Goal: Task Accomplishment & Management: Use online tool/utility

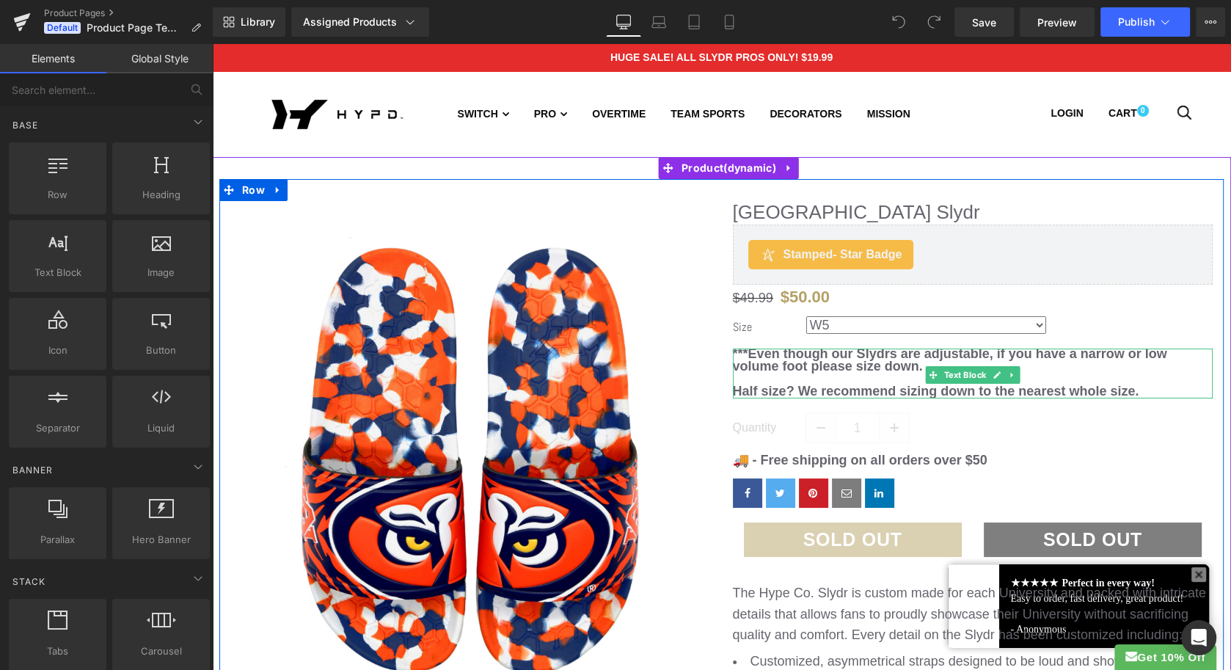
click at [940, 390] on span "Half size? We recommend sizing down to the nearest whole size." at bounding box center [936, 391] width 406 height 15
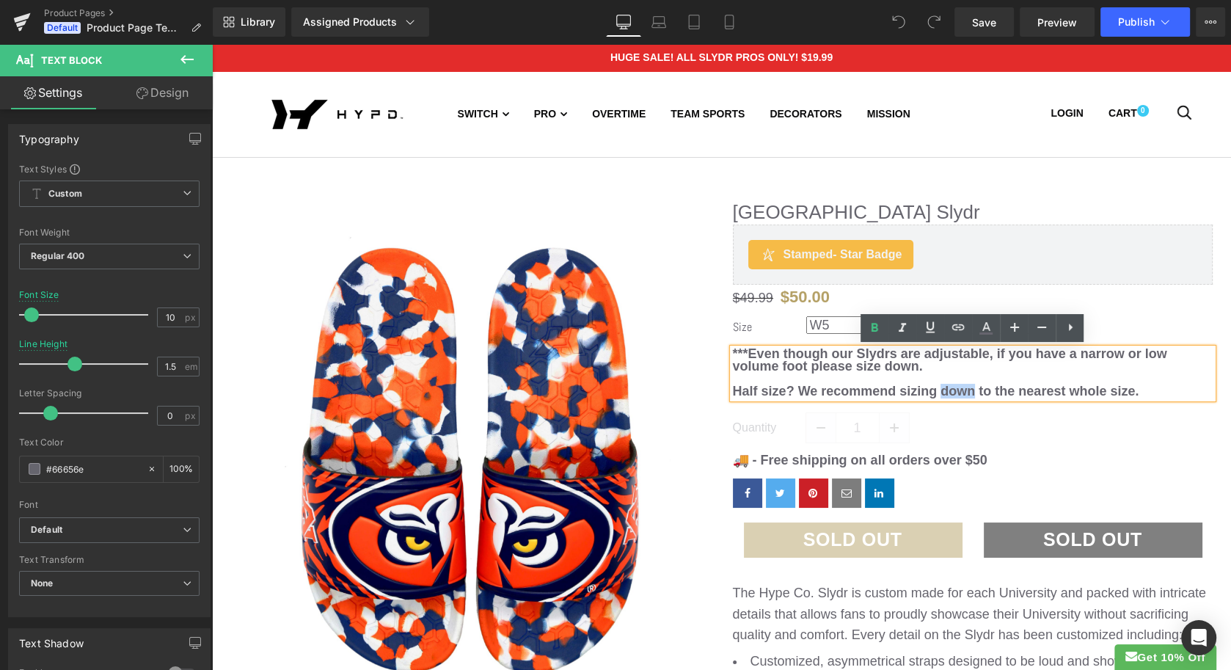
drag, startPoint x: 941, startPoint y: 393, endPoint x: 971, endPoint y: 397, distance: 30.3
click at [971, 397] on span "Half size? We recommend sizing down to the nearest whole size." at bounding box center [936, 391] width 406 height 15
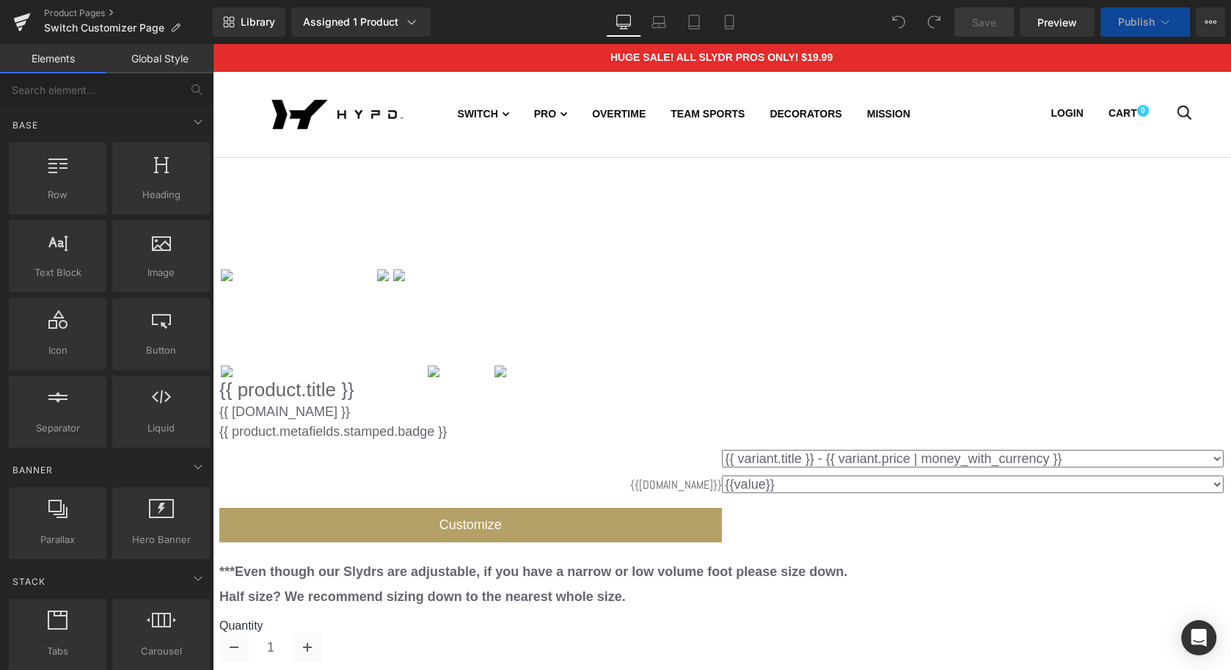
select select "SMALL [W7 - W8]"
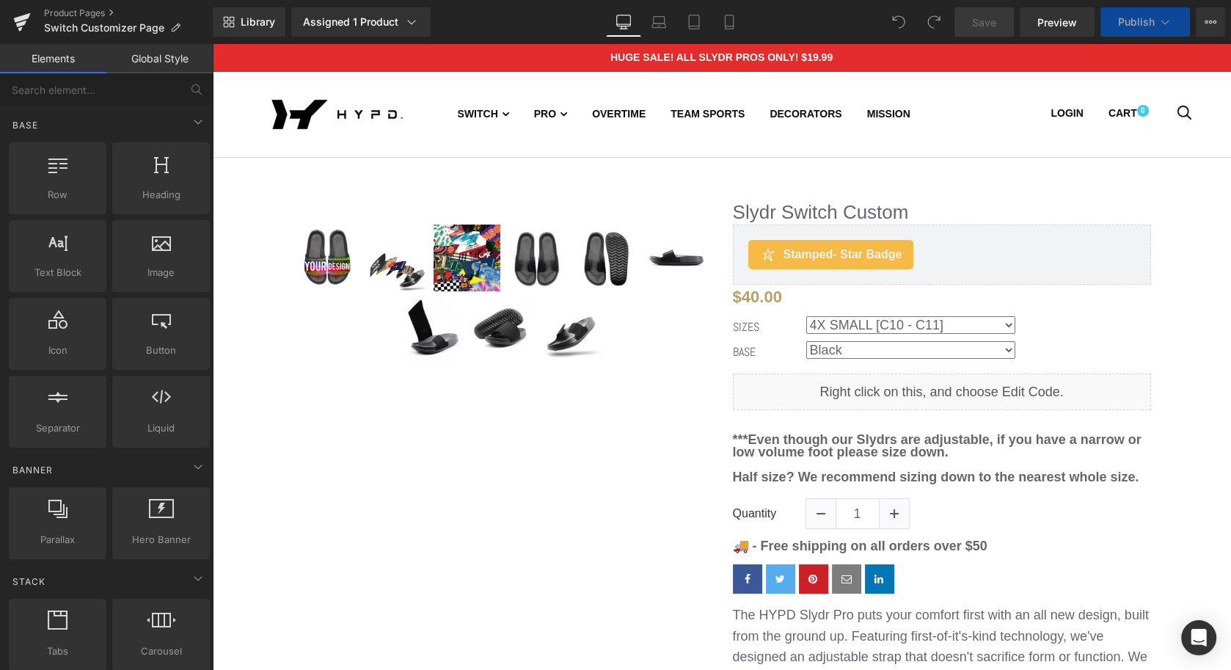
select select "SMALL [W7 - W8]"
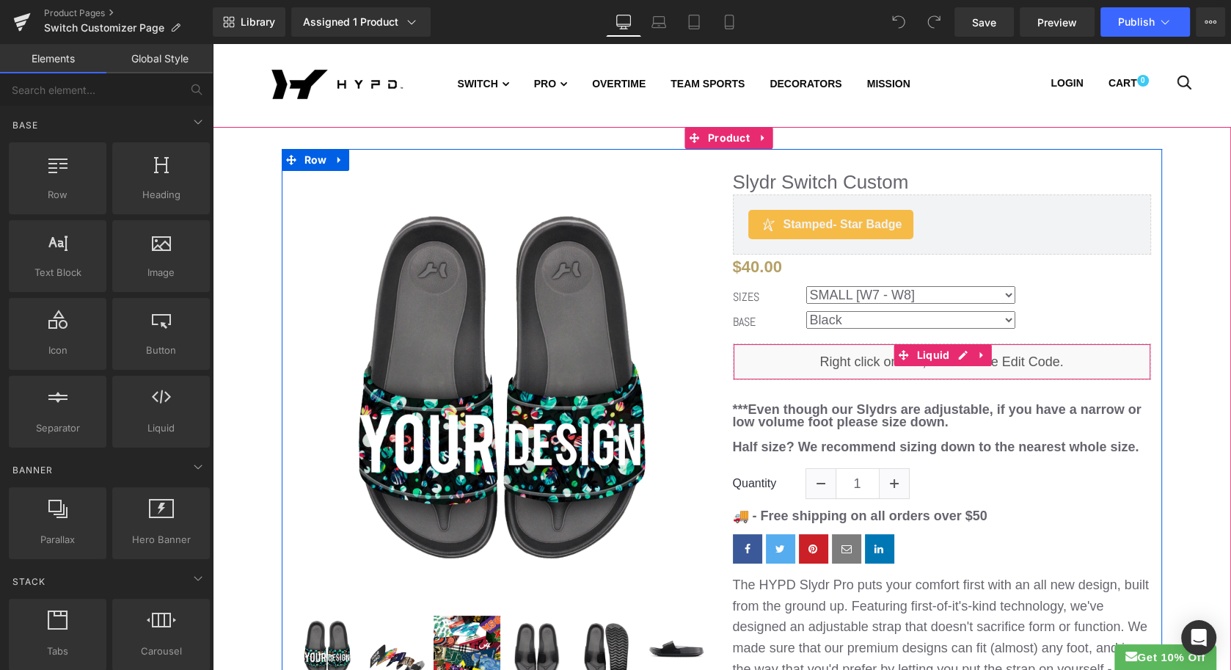
scroll to position [34, 0]
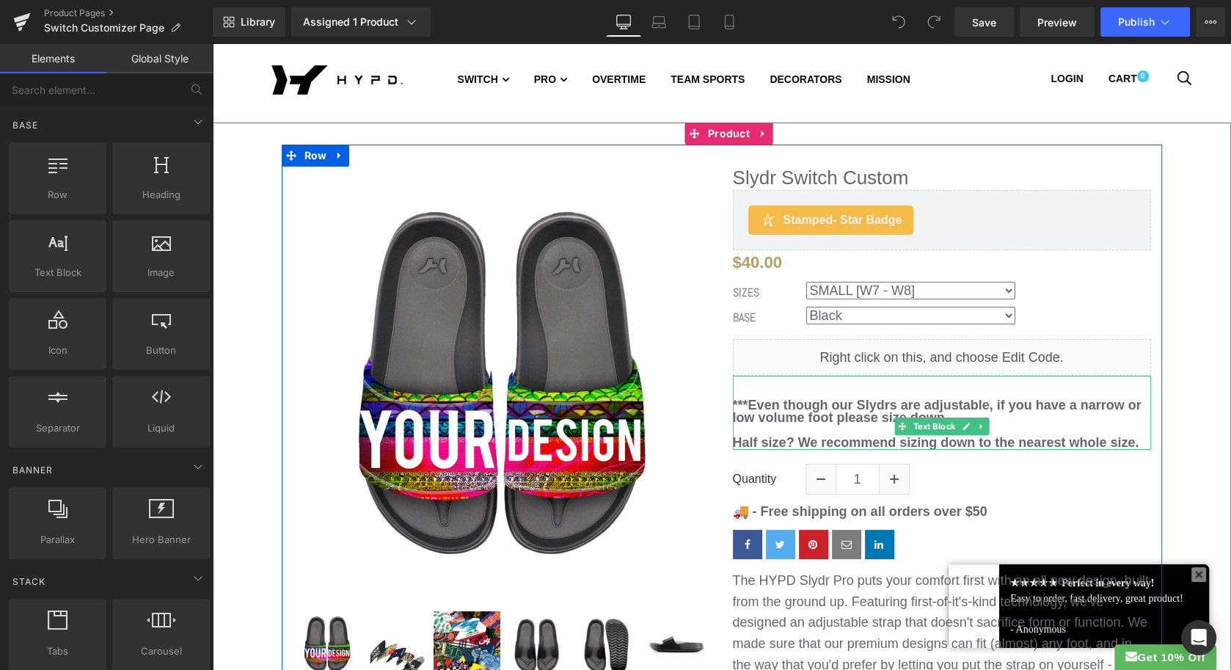
click at [946, 442] on span "Half size? We recommend sizing down to the nearest whole size." at bounding box center [936, 442] width 406 height 15
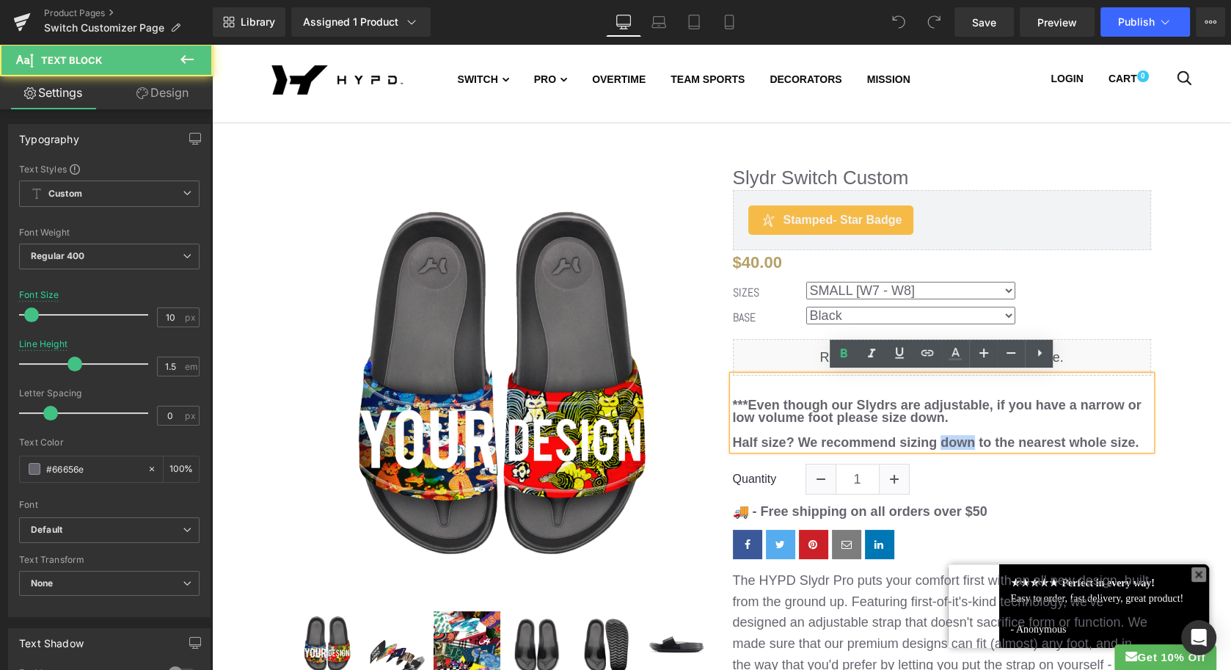
drag, startPoint x: 938, startPoint y: 443, endPoint x: 973, endPoint y: 445, distance: 34.6
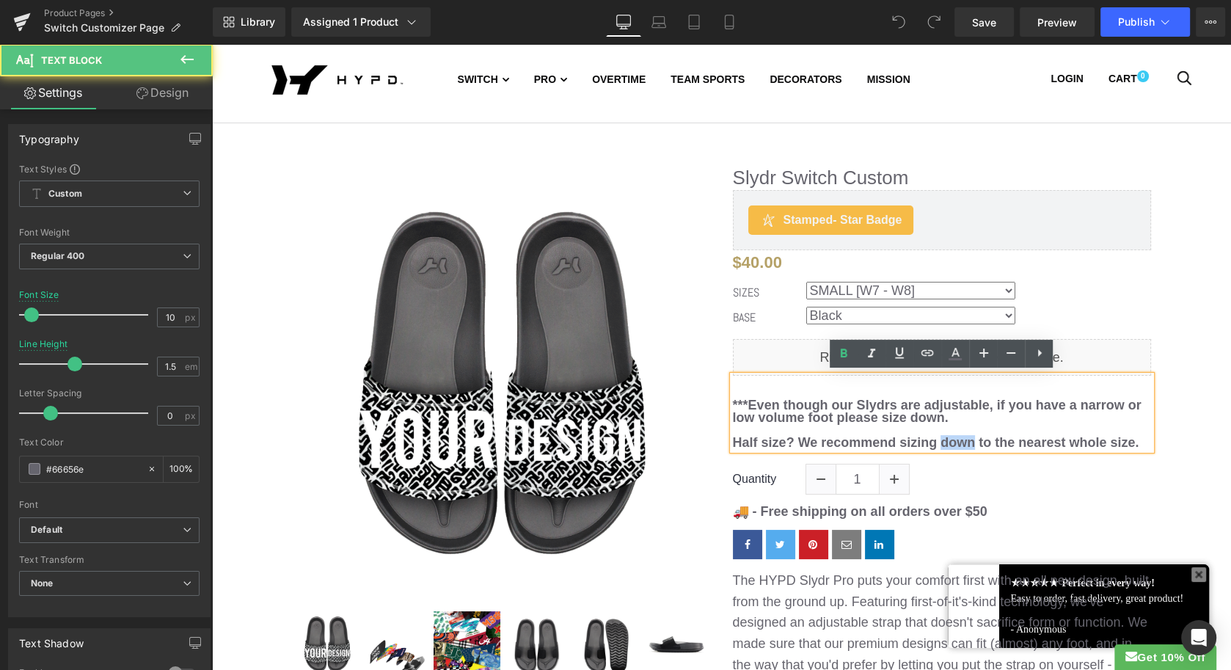
click at [973, 445] on span "Half size? We recommend sizing down to the nearest whole size." at bounding box center [936, 442] width 406 height 15
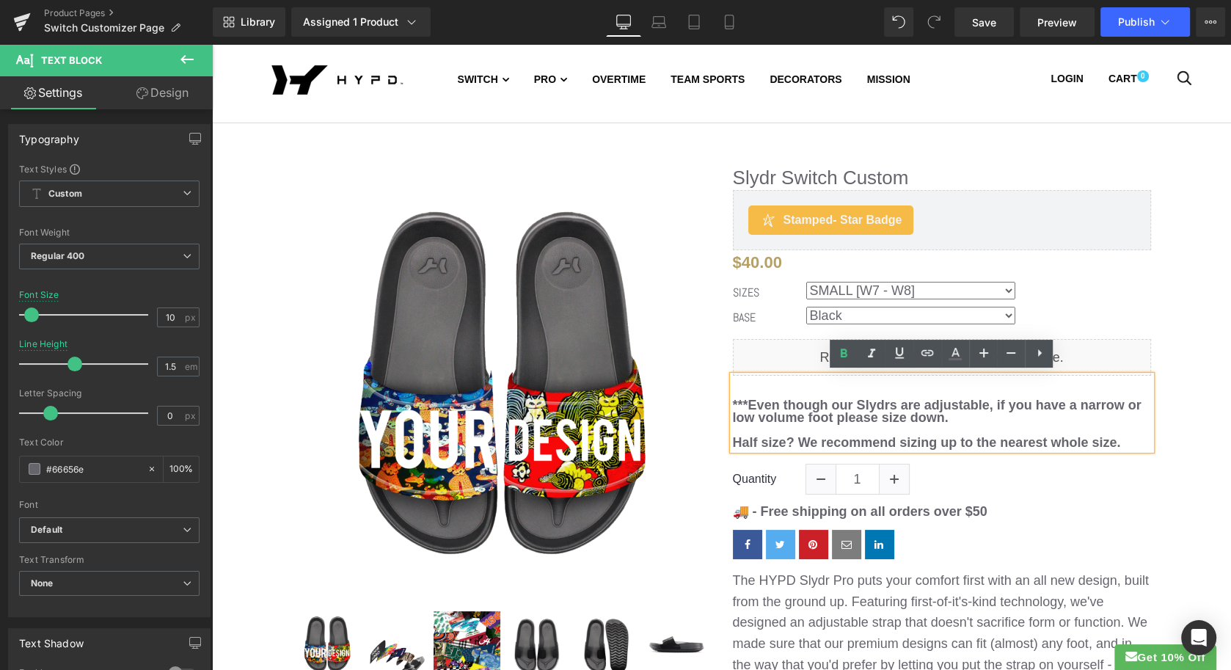
click at [1117, 443] on span "Half size? We recommend sizing up to the nearest whole size." at bounding box center [927, 442] width 388 height 15
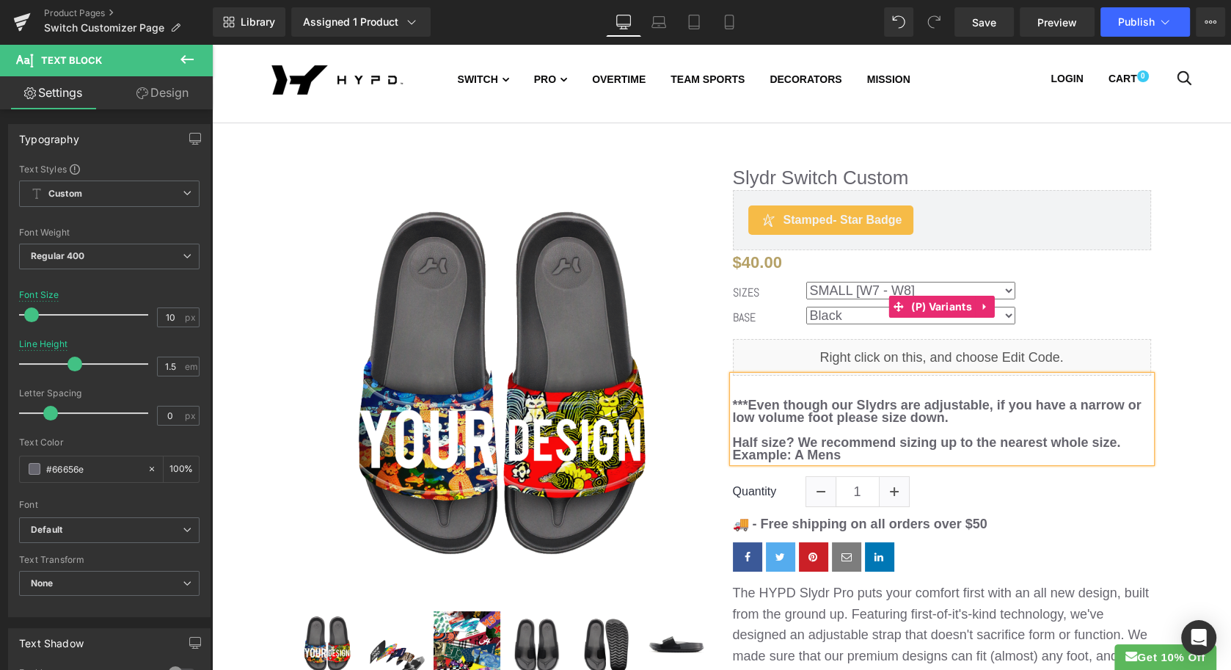
click at [1006, 288] on select "4X SMALL [C10 - C11] 3X SMALL [C12-C13] 2X SMALL [J1 - J2] X SMALL [J3 - J4 | W…" at bounding box center [910, 291] width 209 height 18
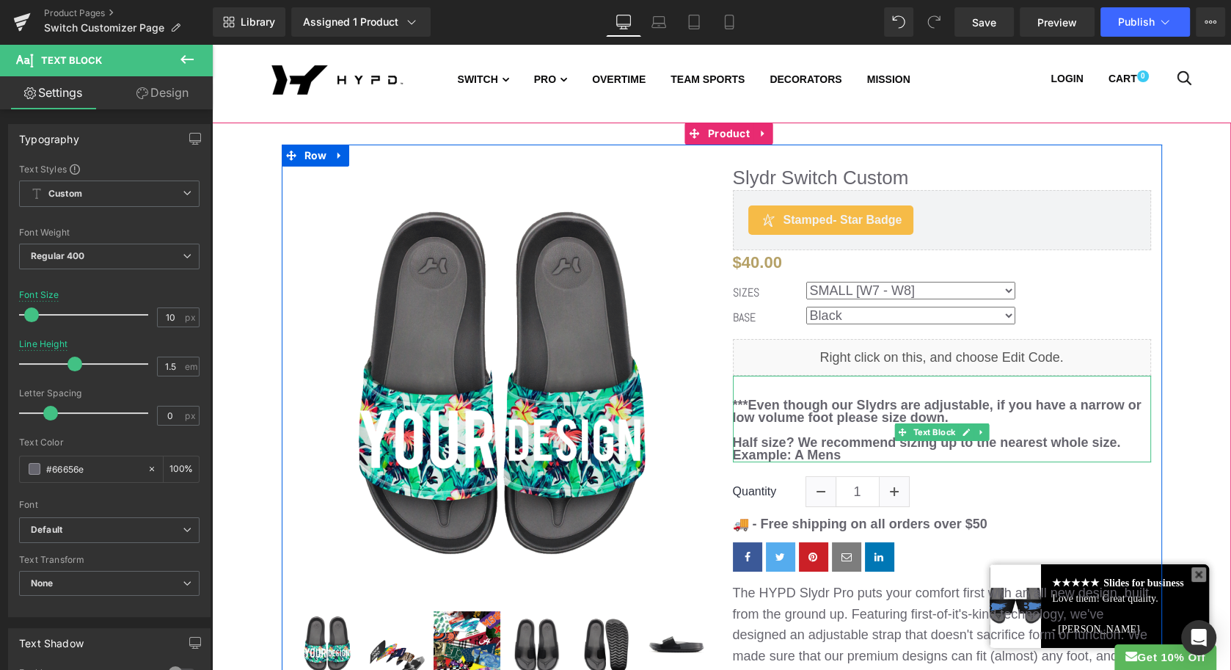
click at [843, 454] on span "Half size? We recommend sizing up to the nearest whole size. Example: A Mens" at bounding box center [929, 448] width 392 height 27
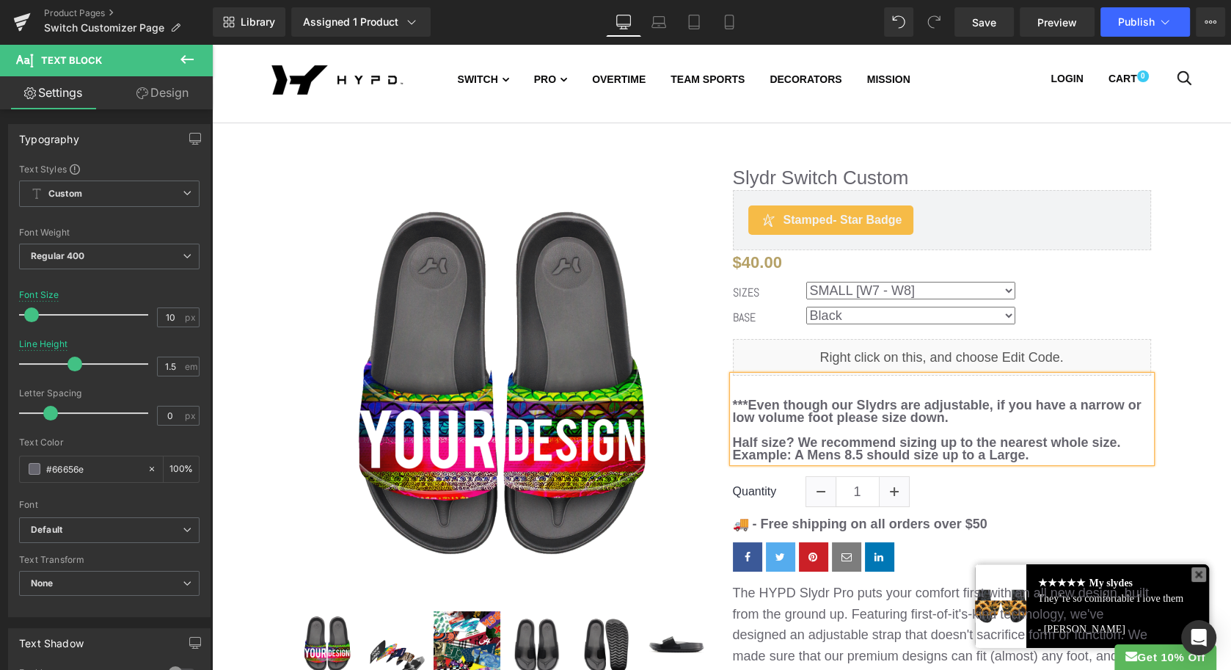
drag, startPoint x: 1042, startPoint y: 459, endPoint x: 734, endPoint y: 394, distance: 314.8
click at [734, 394] on div "***Even though our Slydrs are adjustable, if you have a narrow or low volume fo…" at bounding box center [942, 419] width 418 height 87
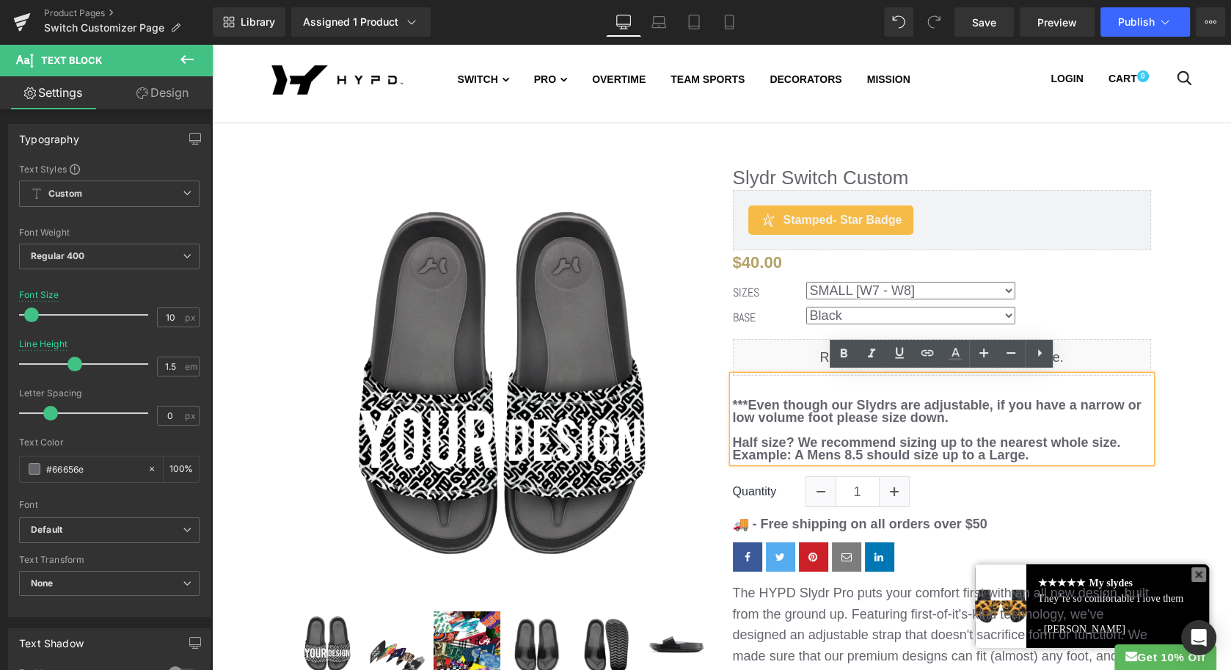
copy div "***Even though our Slydrs are adjustable, if you have a narrow or low volume fo…"
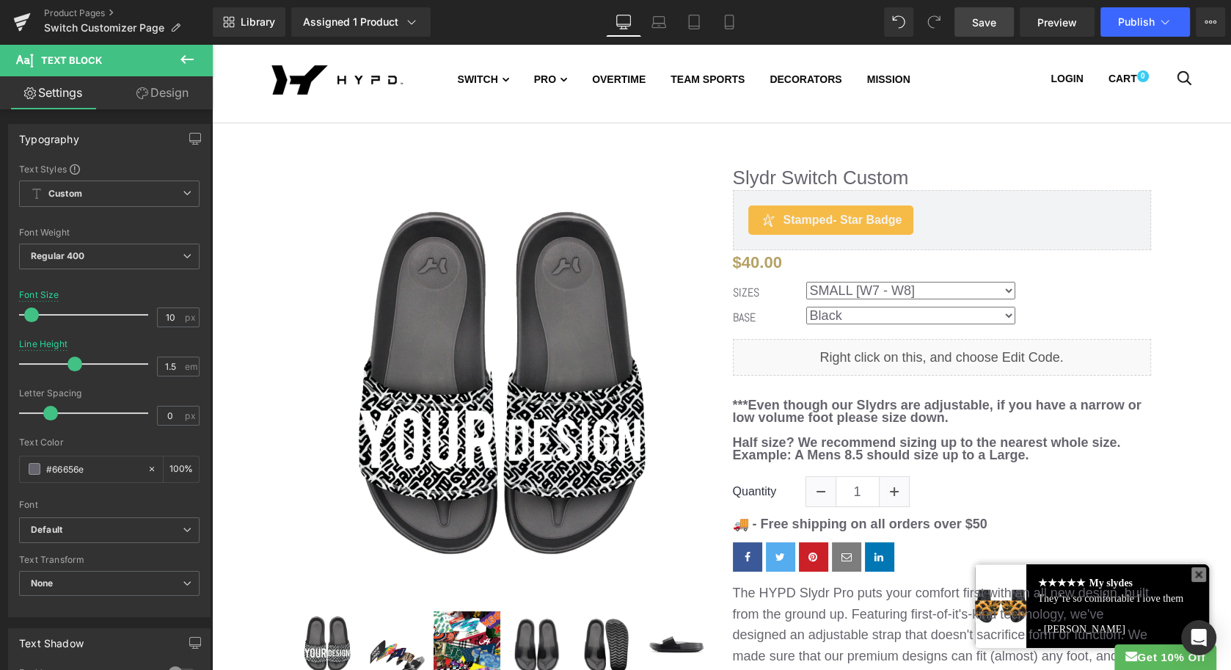
click at [982, 21] on span "Save" at bounding box center [984, 22] width 24 height 15
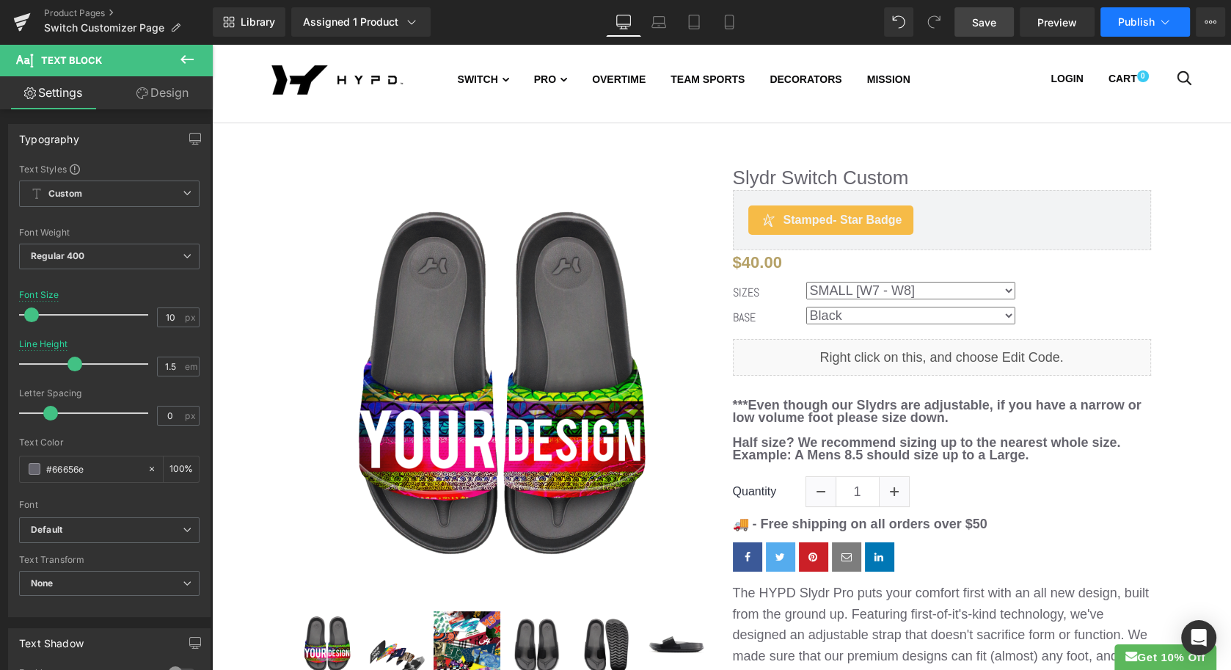
click at [1136, 28] on button "Publish" at bounding box center [1146, 21] width 90 height 29
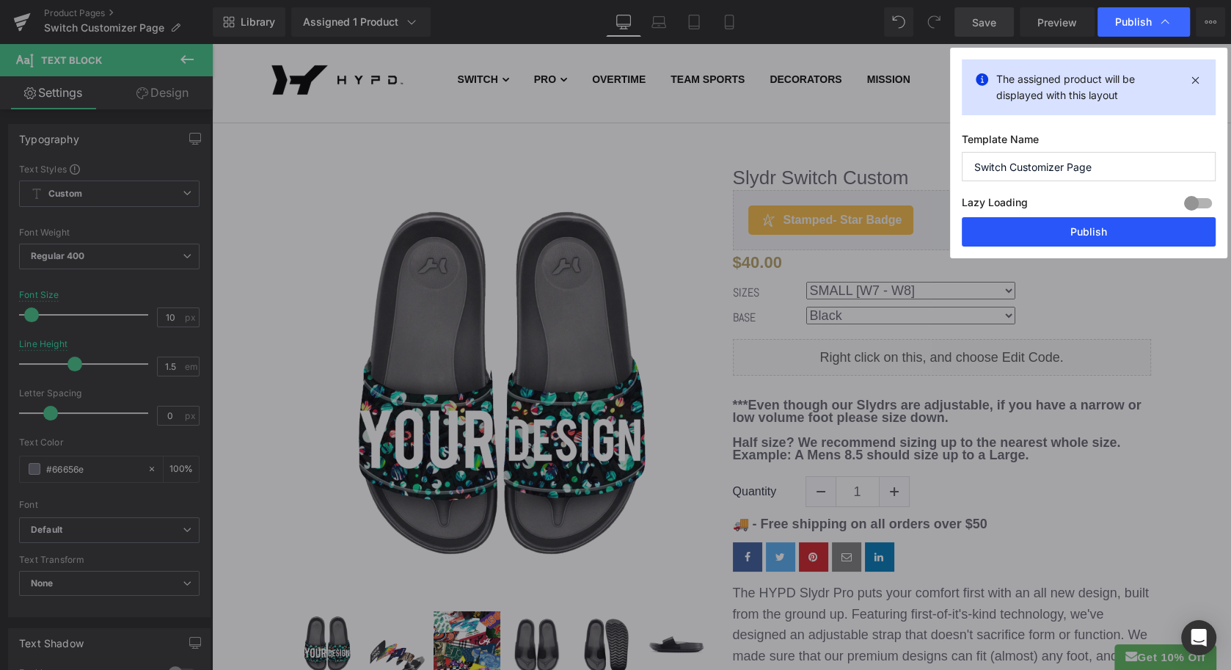
click at [1070, 223] on button "Publish" at bounding box center [1089, 231] width 254 height 29
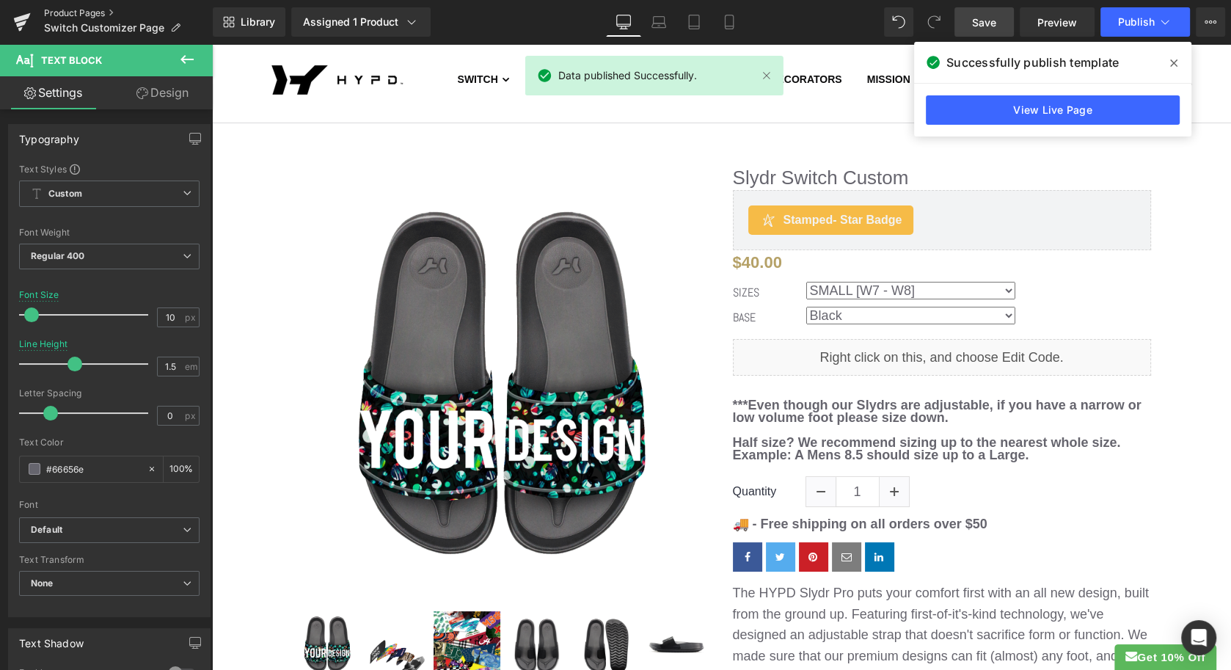
click at [81, 13] on link "Product Pages" at bounding box center [128, 13] width 169 height 12
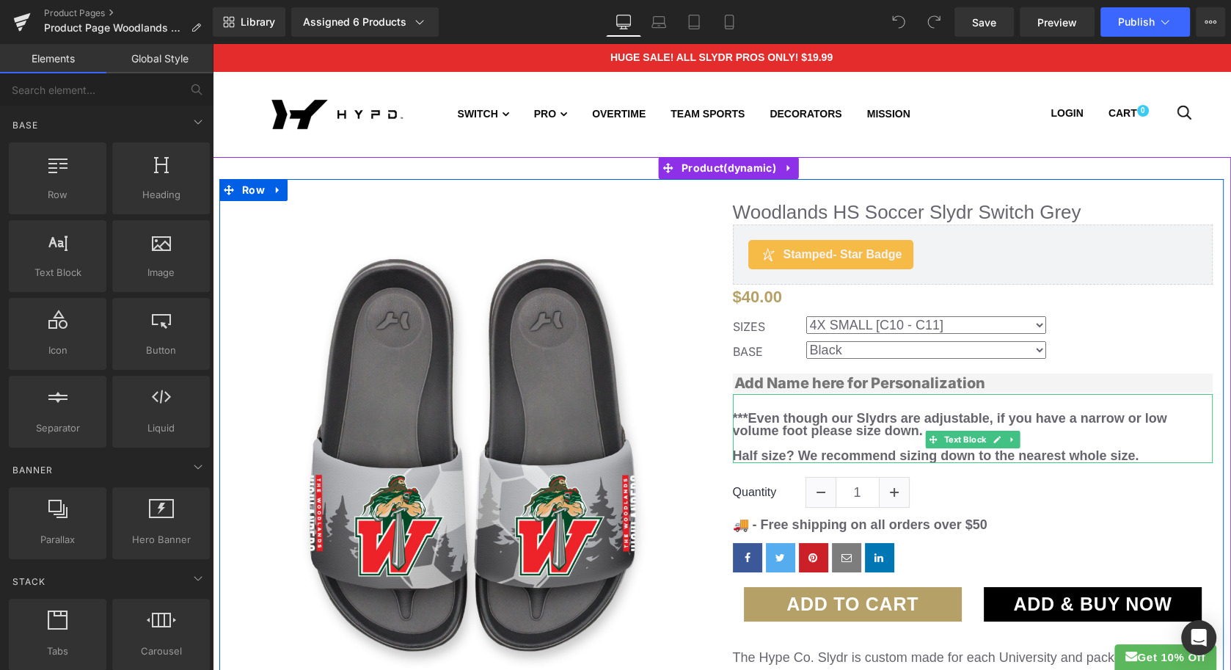
click at [811, 426] on span "***Even though our Slydrs are adjustable, if you have a narrow or low volume fo…" at bounding box center [950, 424] width 434 height 27
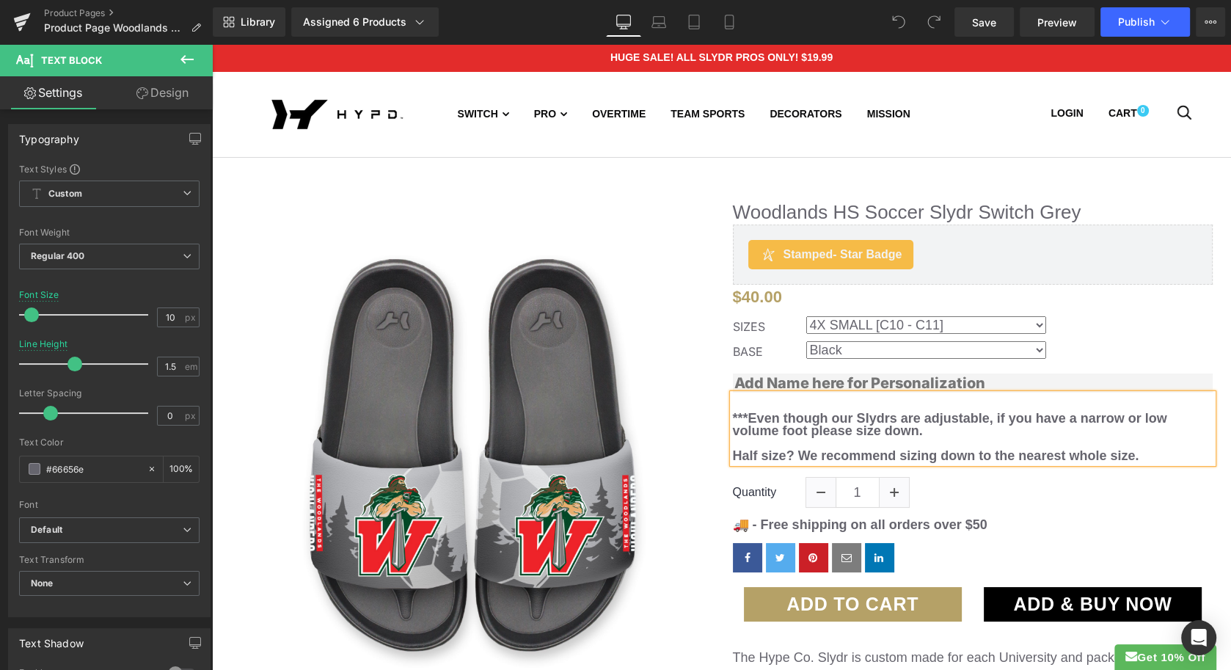
click at [806, 430] on span "***Even though our Slydrs are adjustable, if you have a narrow or low volume fo…" at bounding box center [950, 424] width 434 height 27
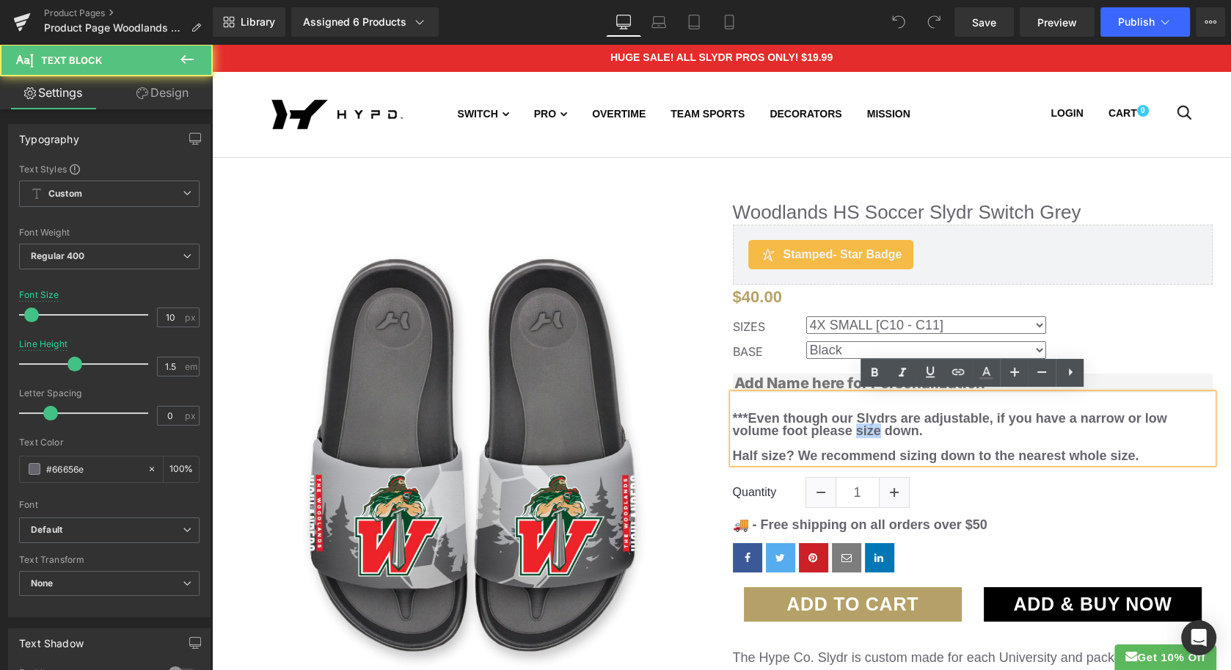
click at [806, 430] on span "***Even though our Slydrs are adjustable, if you have a narrow or low volume fo…" at bounding box center [950, 424] width 434 height 27
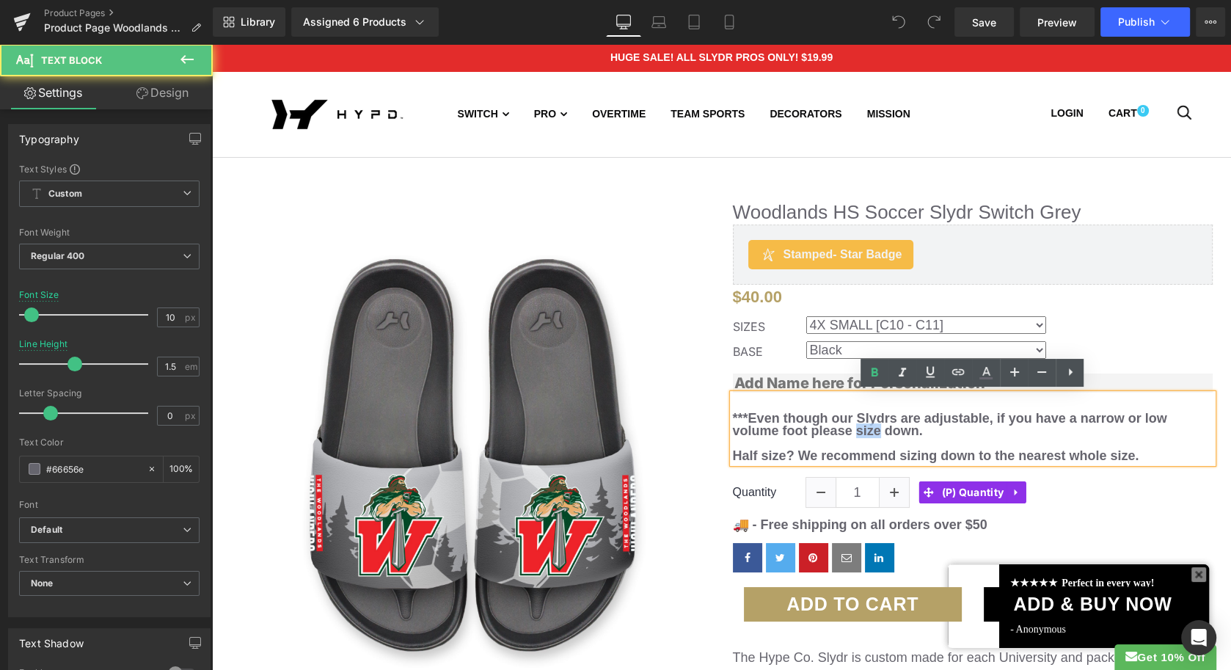
drag, startPoint x: 732, startPoint y: 412, endPoint x: 1092, endPoint y: 493, distance: 369.2
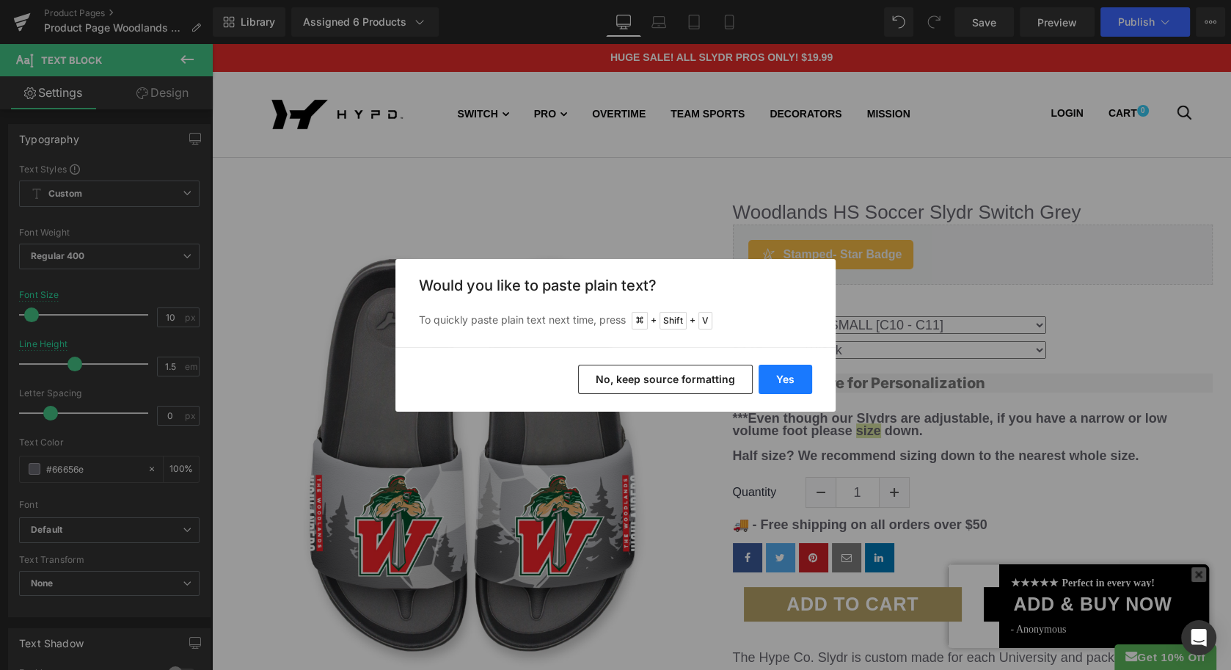
click at [791, 384] on button "Yes" at bounding box center [786, 379] width 54 height 29
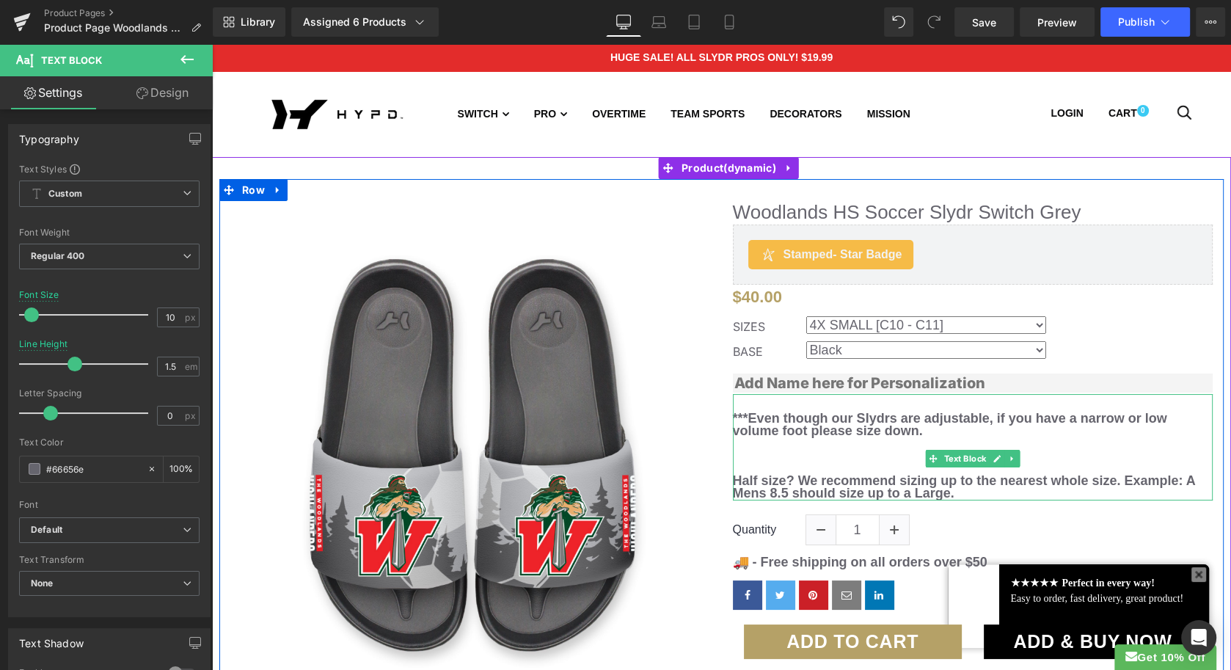
click at [748, 466] on p at bounding box center [973, 469] width 481 height 12
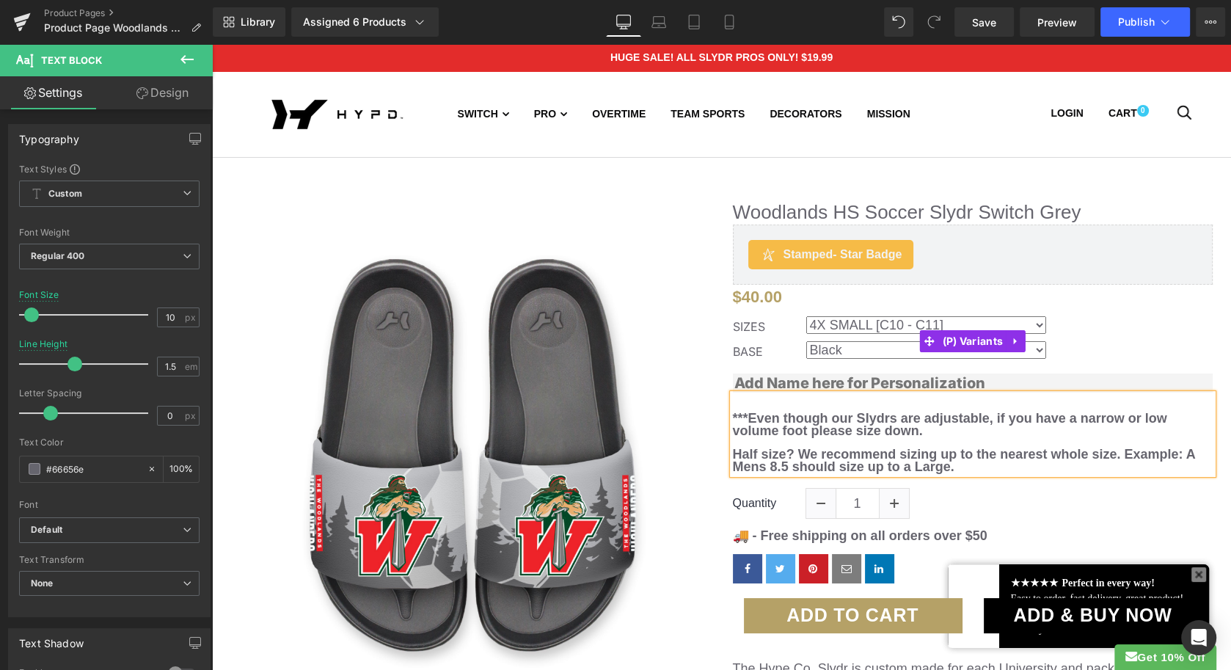
click at [1156, 332] on div "SIZES 4X SMALL [C10 - C11] 3X SMALL [C12-C13] 2X SMALL [J1 - J2] X SMALL [J3 - …" at bounding box center [973, 328] width 481 height 25
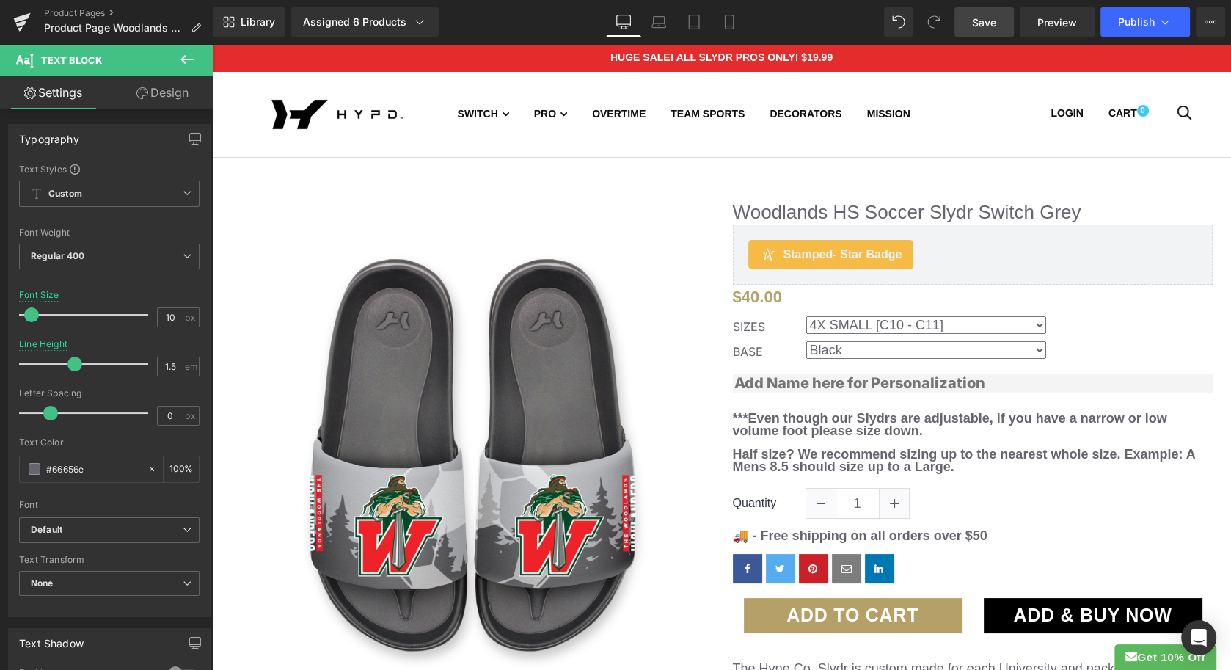
click at [985, 23] on span "Save" at bounding box center [984, 22] width 24 height 15
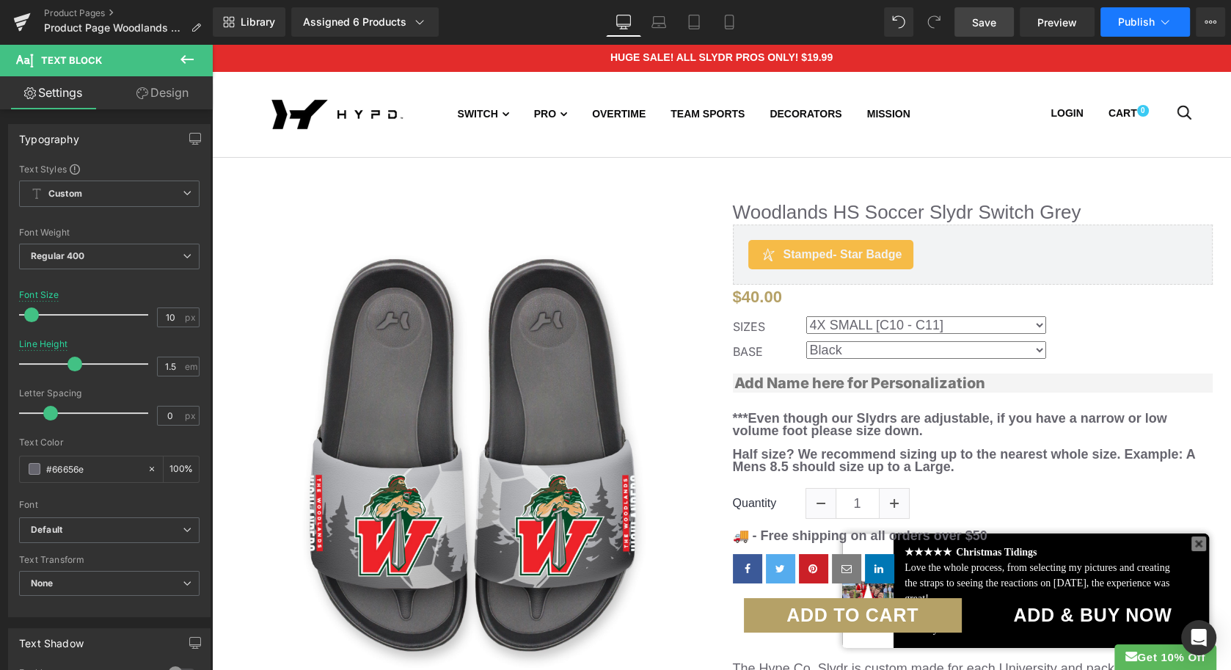
click at [1122, 11] on button "Publish" at bounding box center [1146, 21] width 90 height 29
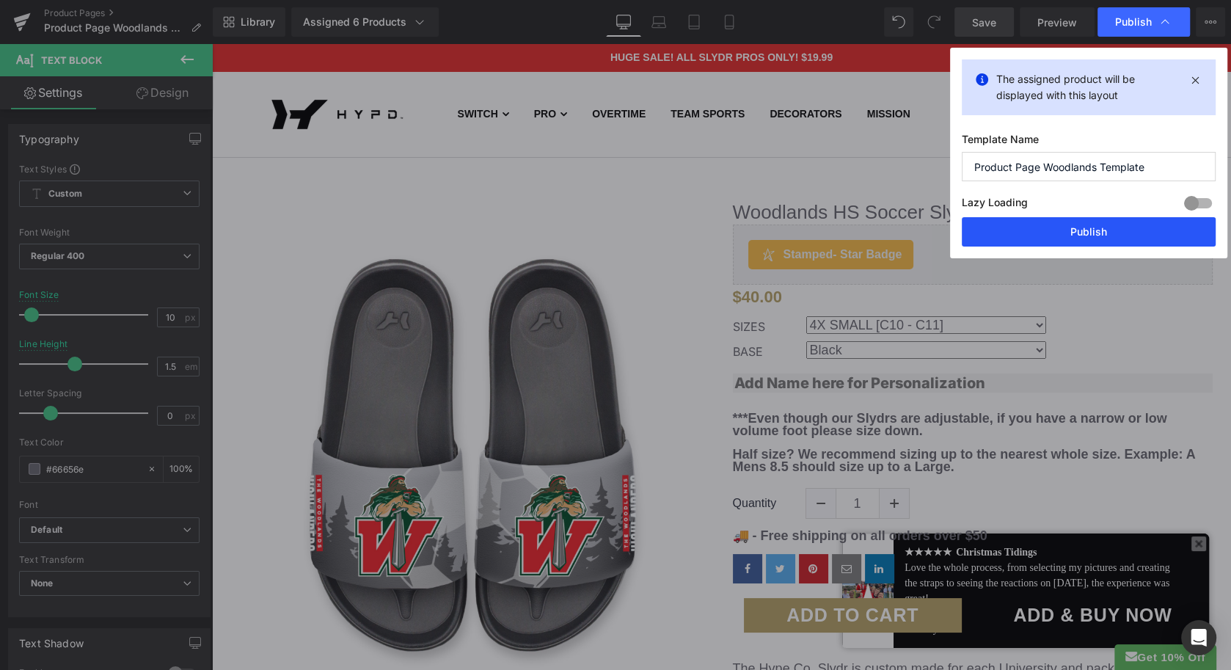
click at [1050, 238] on button "Publish" at bounding box center [1089, 231] width 254 height 29
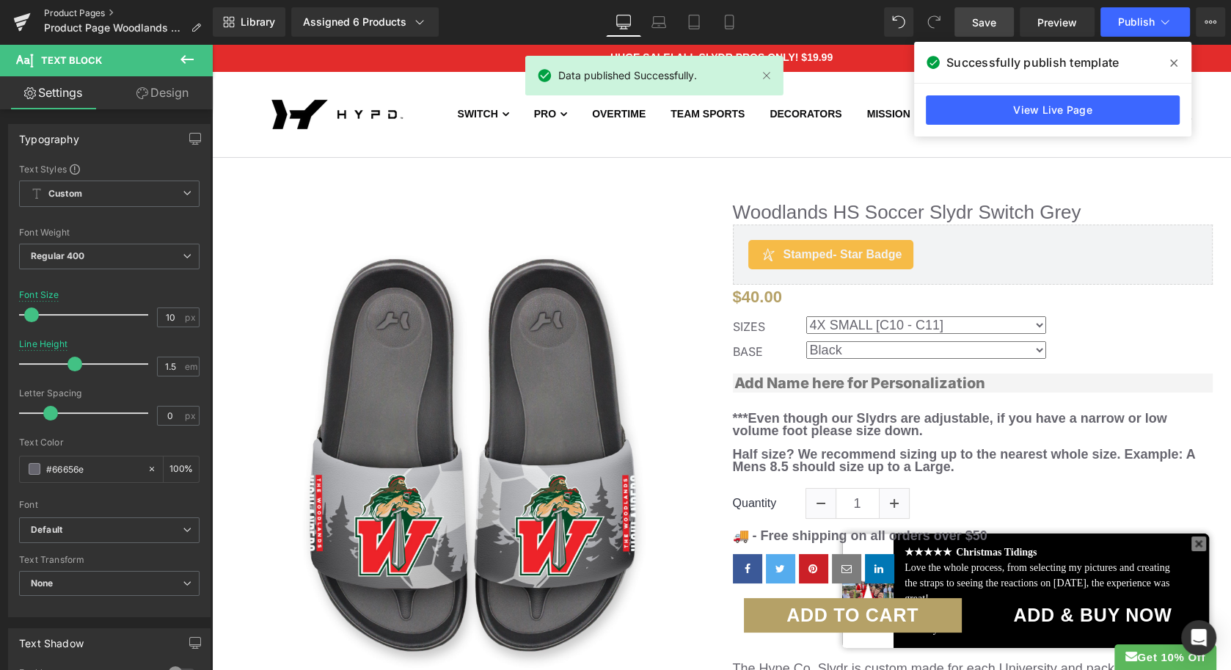
click at [92, 7] on link "Product Pages" at bounding box center [128, 13] width 169 height 12
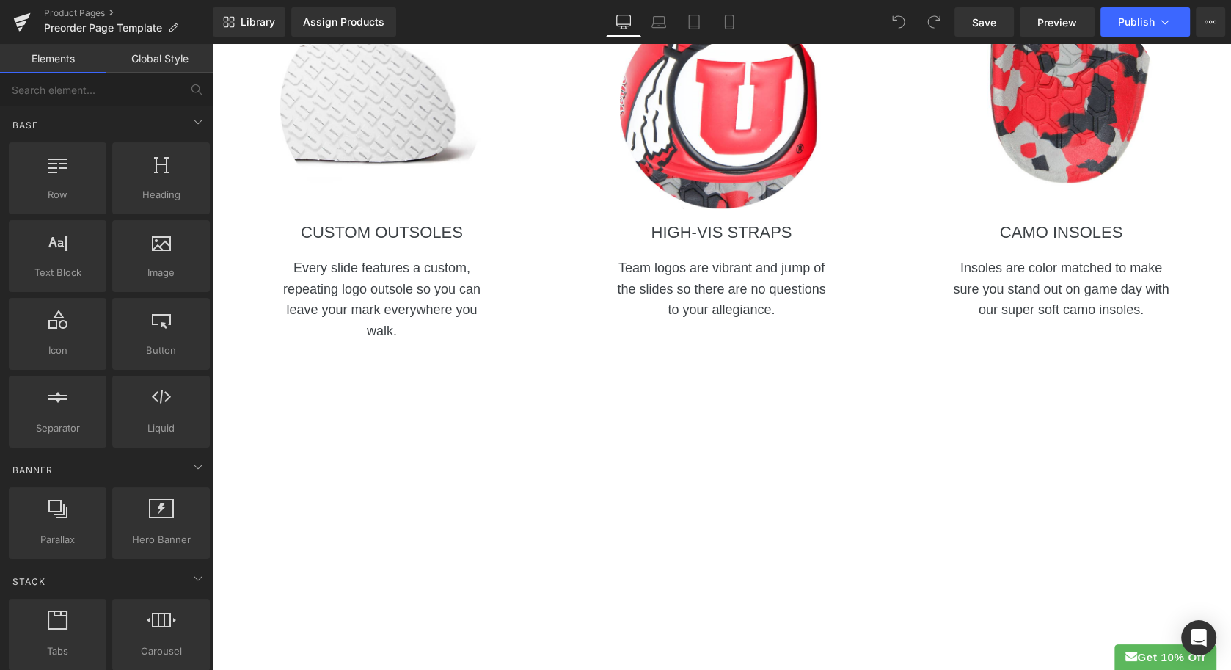
scroll to position [1080, 0]
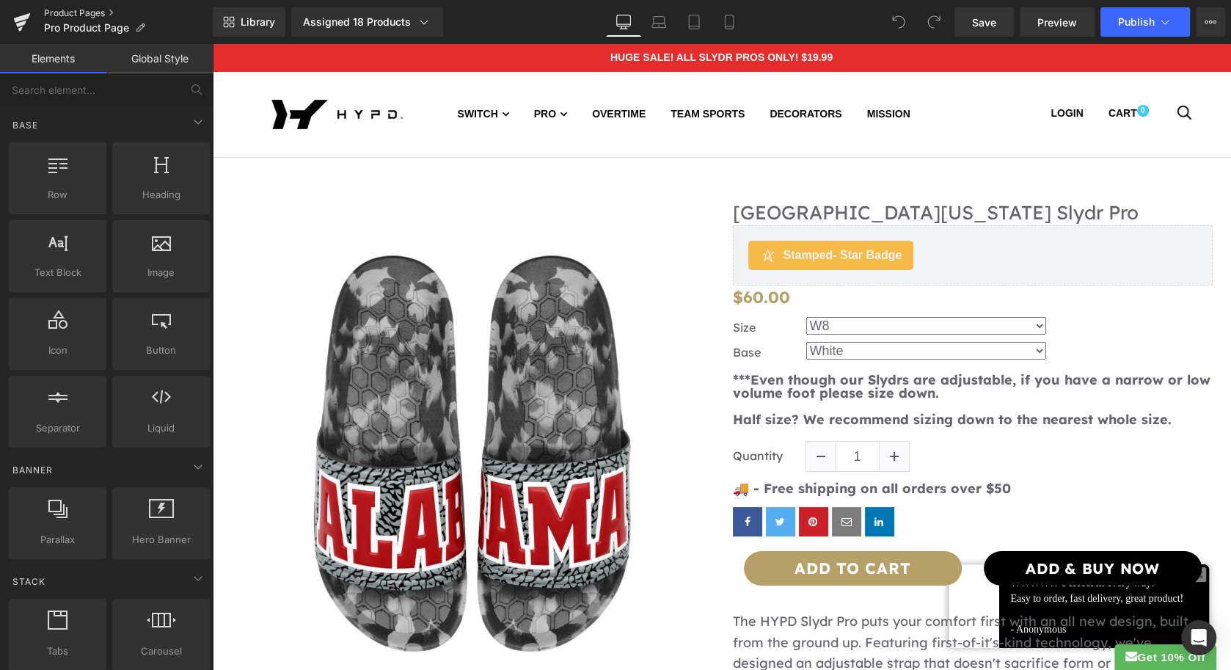
click at [90, 11] on link "Product Pages" at bounding box center [128, 13] width 169 height 12
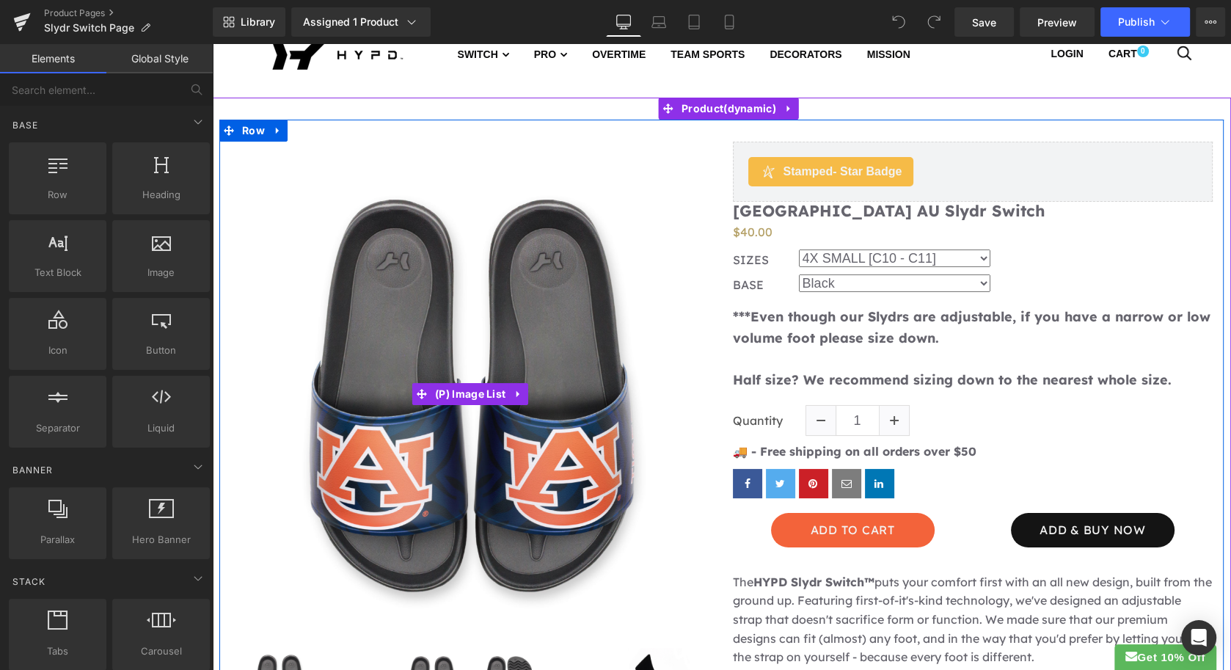
scroll to position [60, 0]
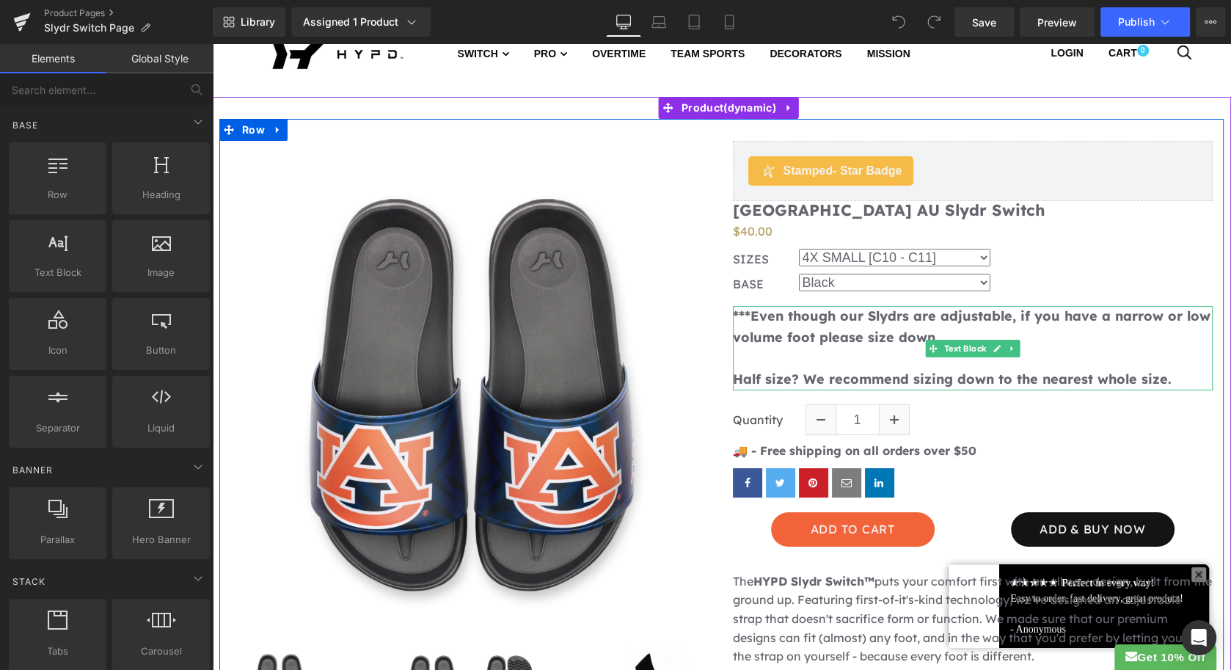
click at [879, 383] on span "Half size? We recommend sizing down to the nearest whole size." at bounding box center [952, 379] width 439 height 17
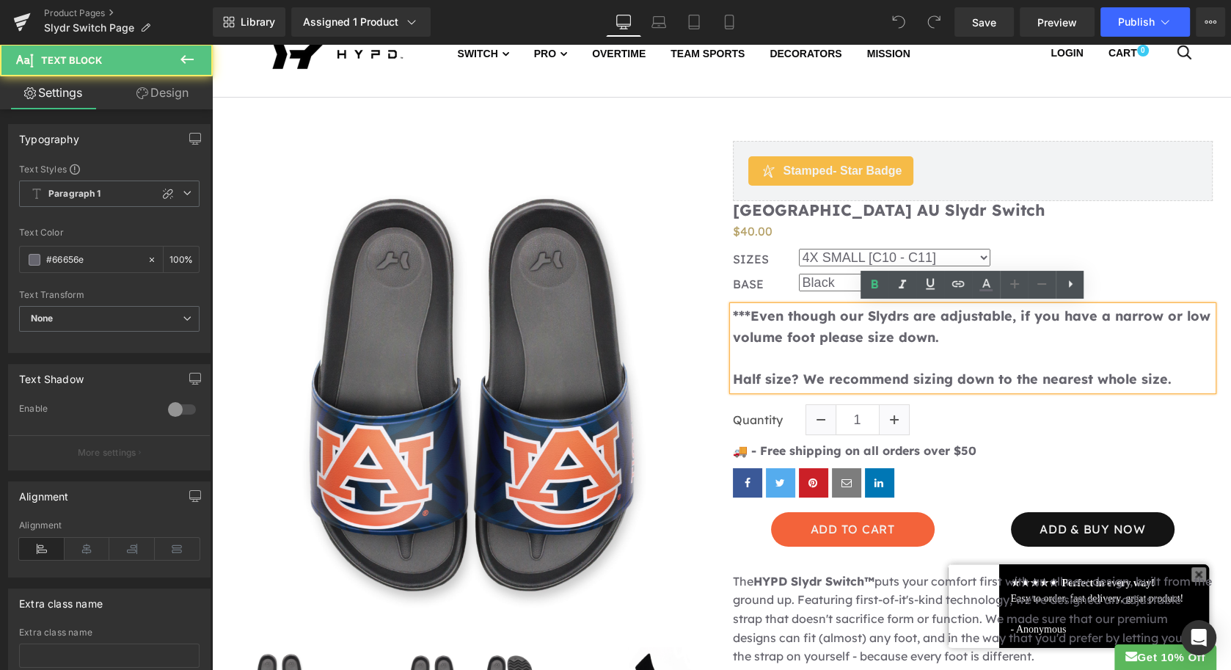
click at [820, 332] on span "***Even though our Slydrs are adjustable, if you have a narrow or low volume fo…" at bounding box center [972, 326] width 478 height 38
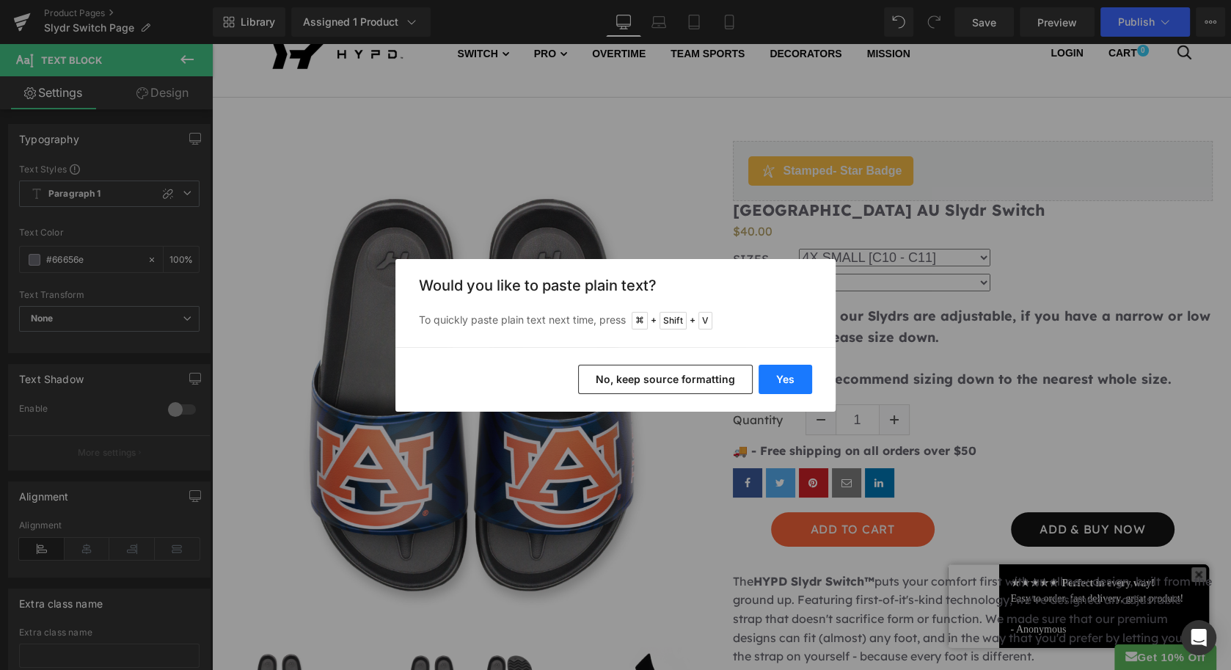
click at [786, 385] on button "Yes" at bounding box center [786, 379] width 54 height 29
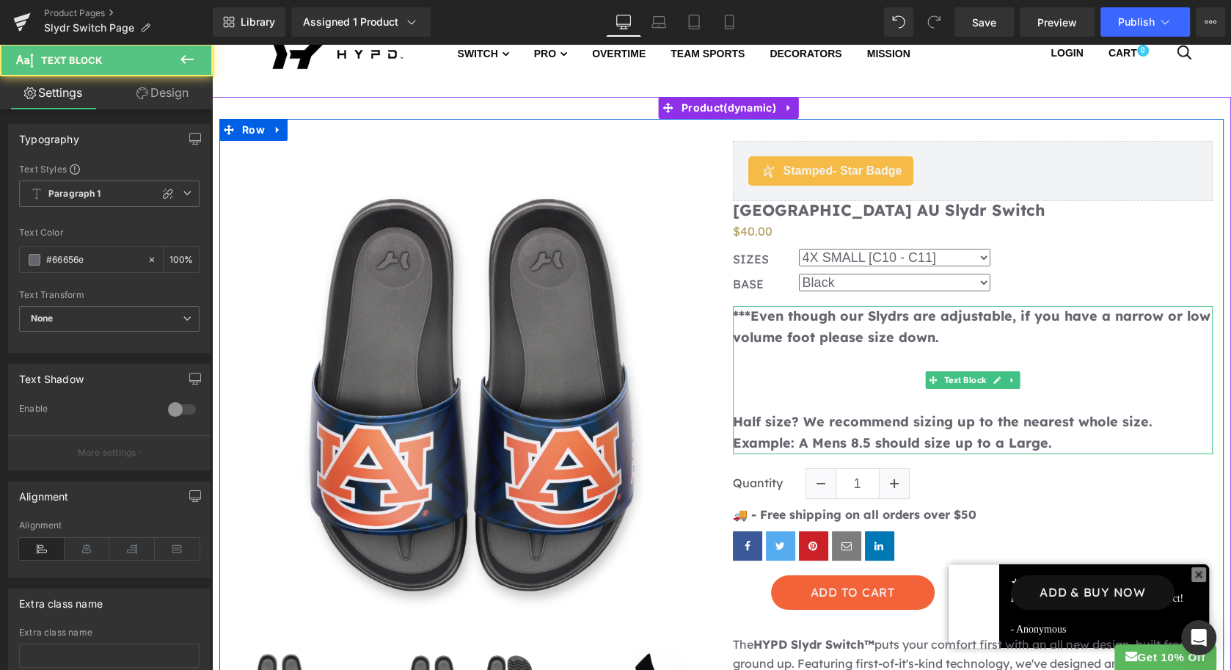
click at [751, 403] on p at bounding box center [973, 400] width 481 height 21
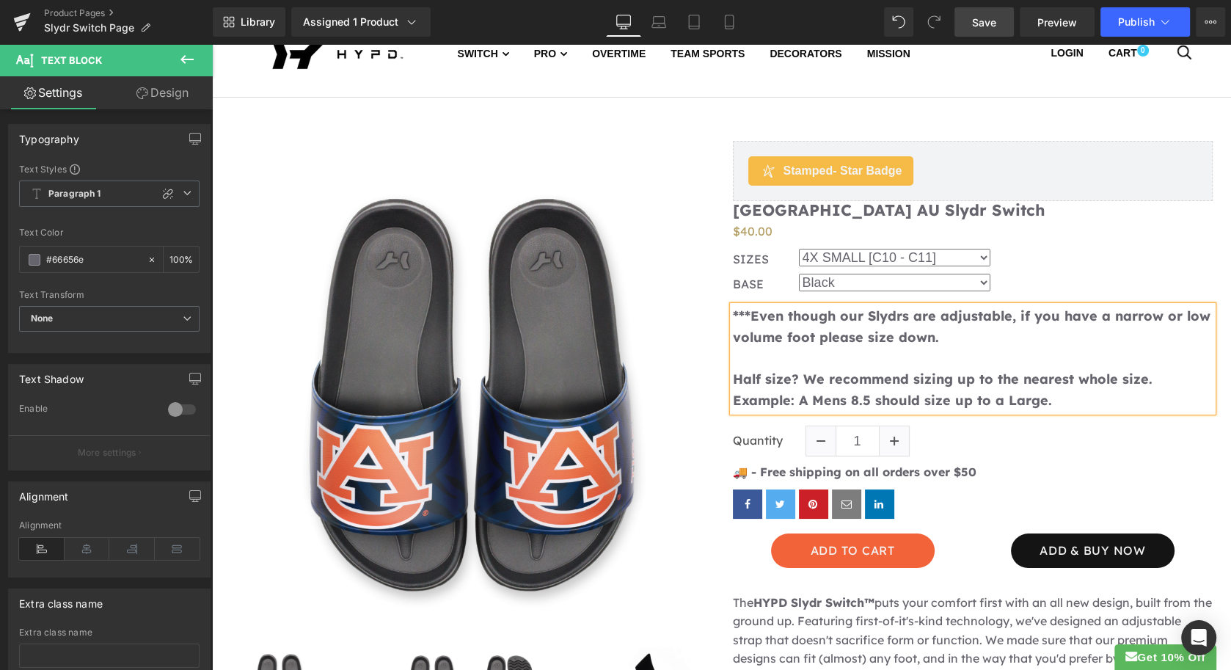
click at [980, 24] on span "Save" at bounding box center [984, 22] width 24 height 15
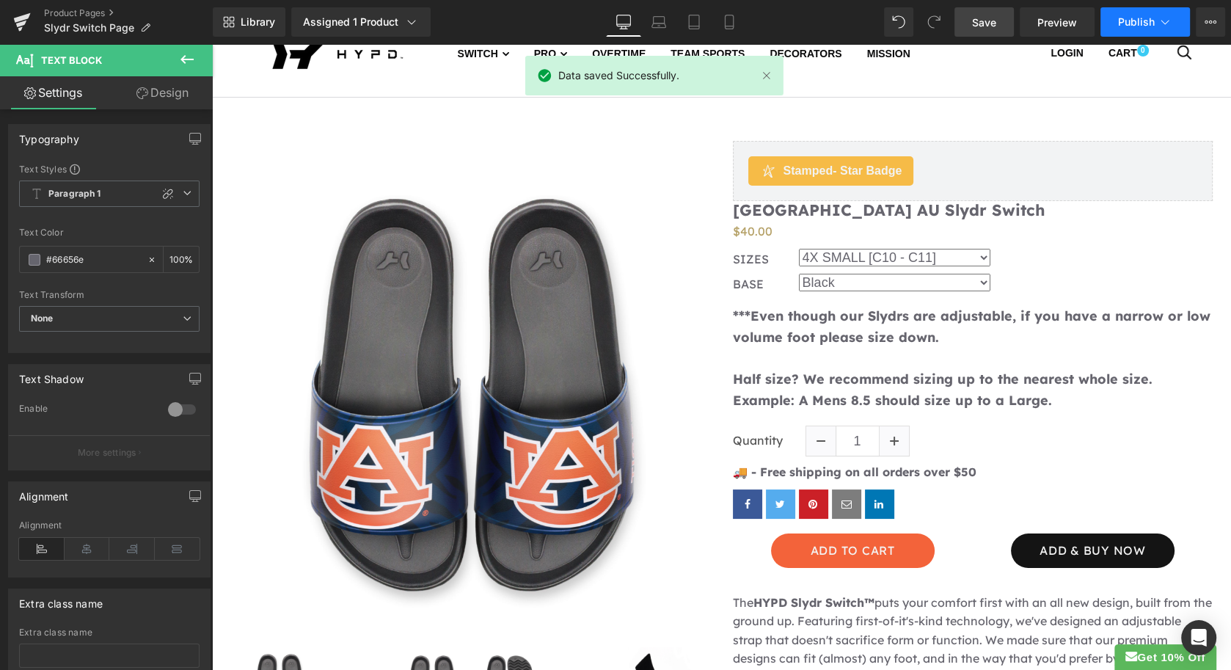
click at [1128, 18] on span "Publish" at bounding box center [1136, 22] width 37 height 12
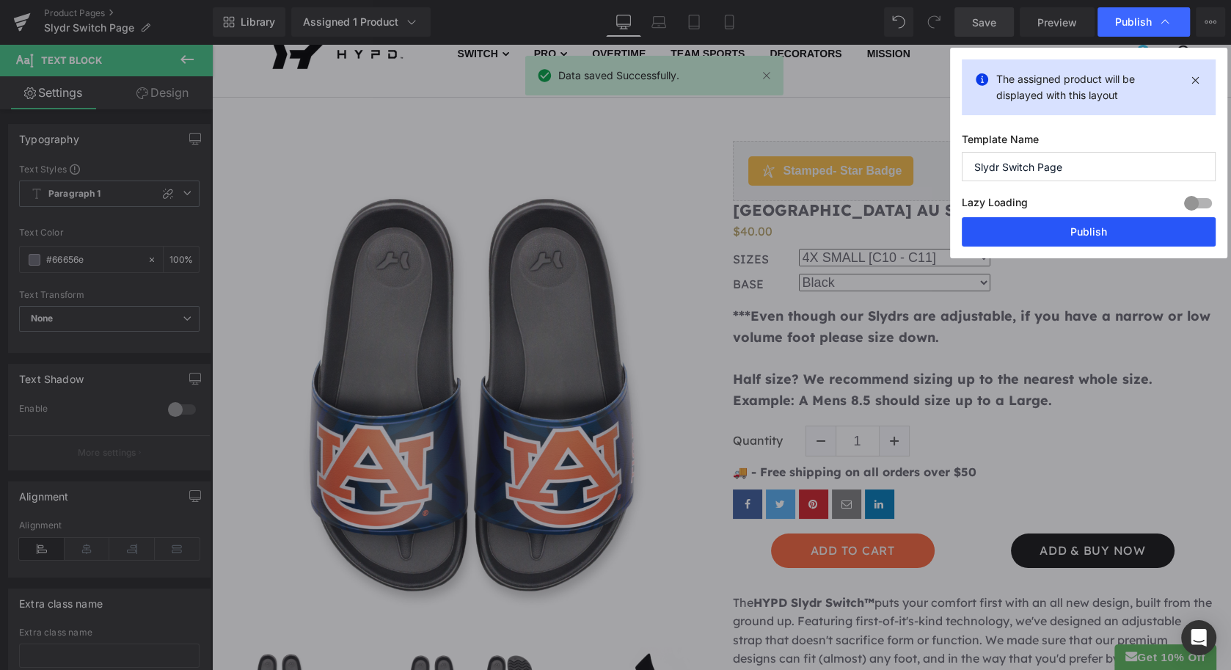
click at [1058, 236] on button "Publish" at bounding box center [1089, 231] width 254 height 29
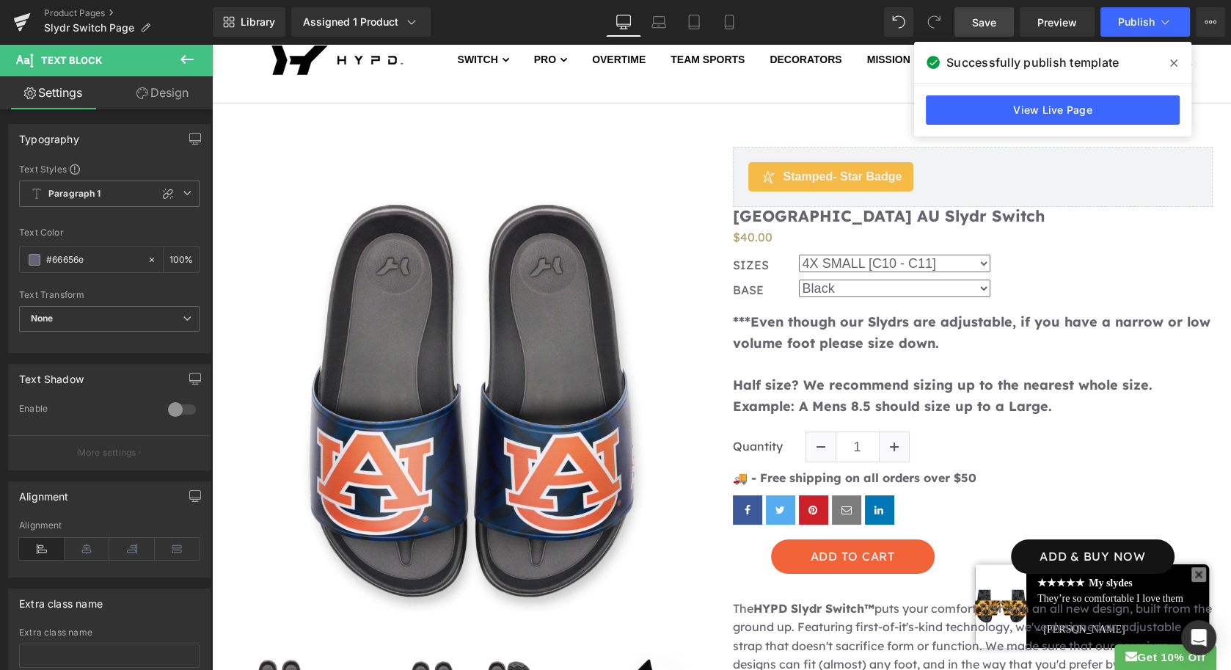
scroll to position [0, 0]
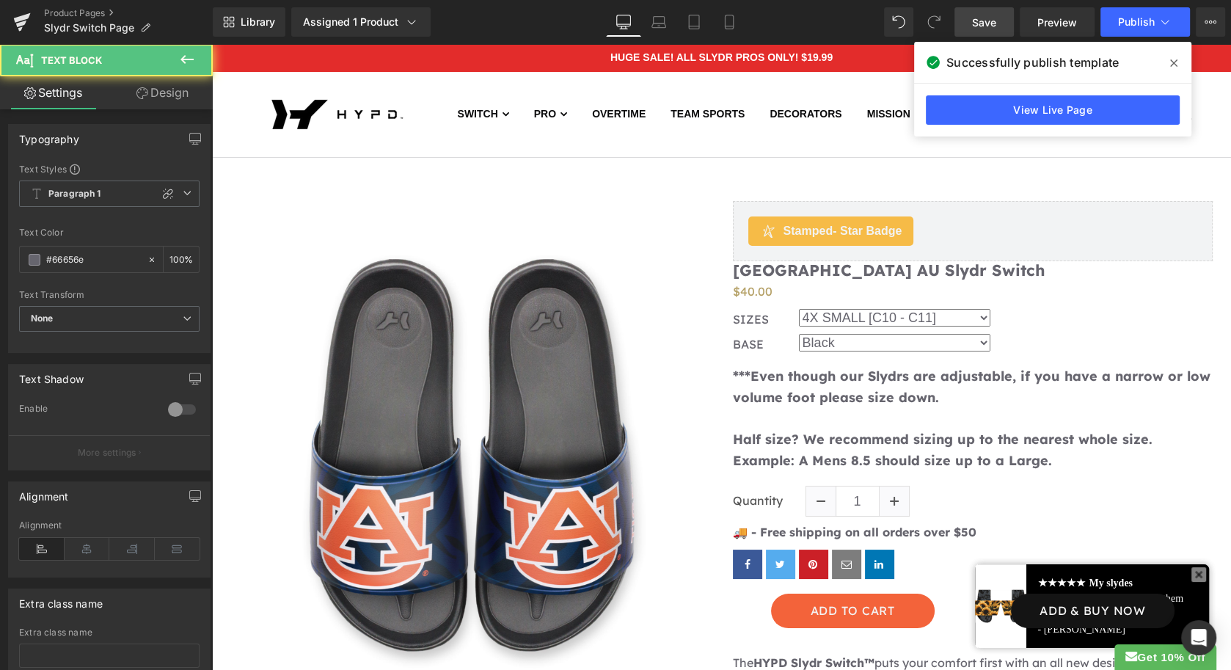
click at [985, 456] on p "Half size? We recommend sizing up to the nearest whole size. Example: A Mens 8.…" at bounding box center [973, 450] width 481 height 43
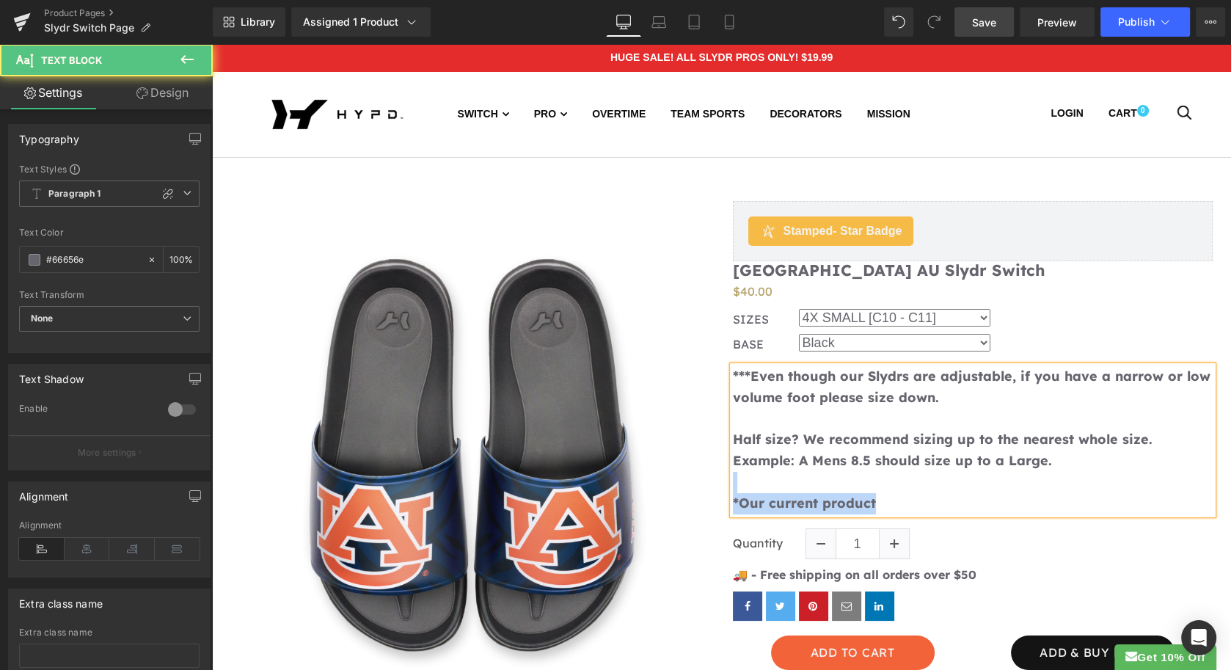
drag, startPoint x: 889, startPoint y: 495, endPoint x: 741, endPoint y: 486, distance: 148.5
click at [741, 486] on div "***Even though our Slydrs are adjustable, if you have a narrow or low volume fo…" at bounding box center [973, 440] width 481 height 148
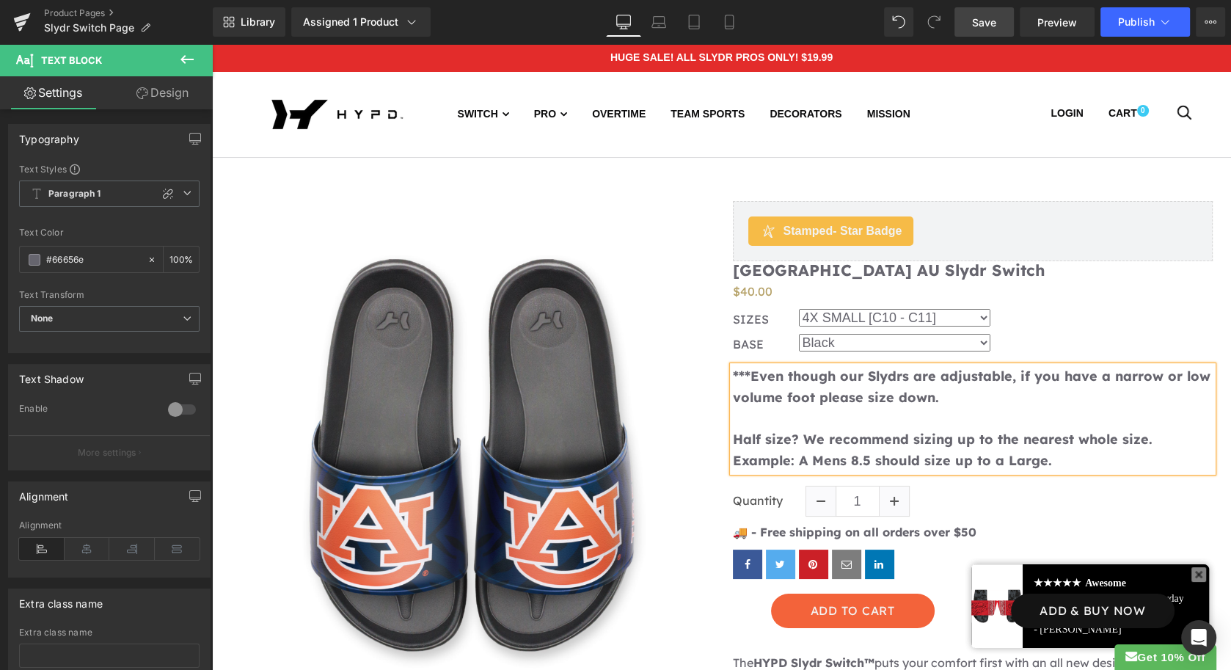
click at [988, 26] on span "Save" at bounding box center [984, 22] width 24 height 15
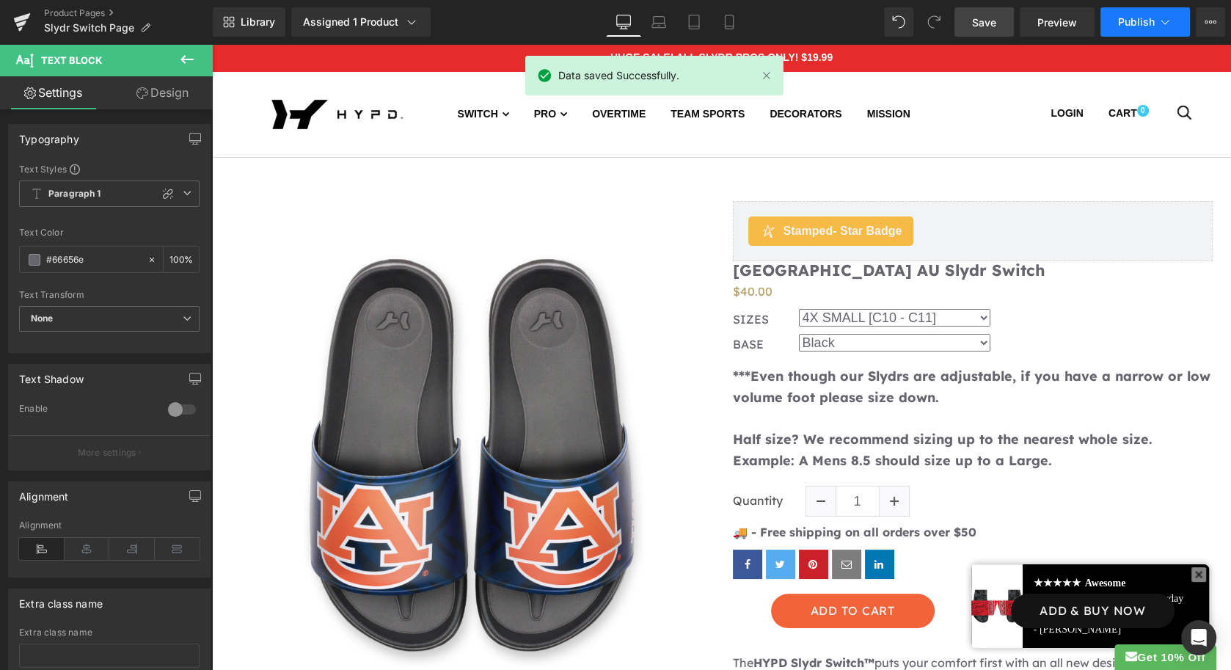
click at [1127, 22] on span "Publish" at bounding box center [1136, 22] width 37 height 12
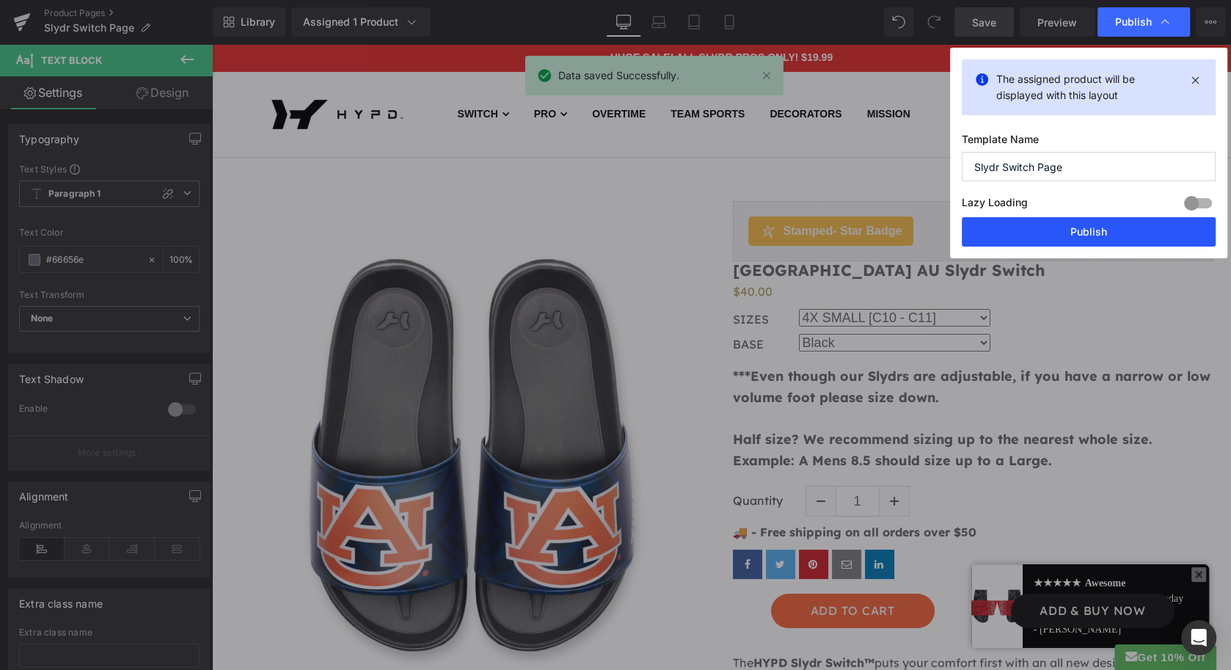
click at [1062, 230] on button "Publish" at bounding box center [1089, 231] width 254 height 29
